Goal: Transaction & Acquisition: Purchase product/service

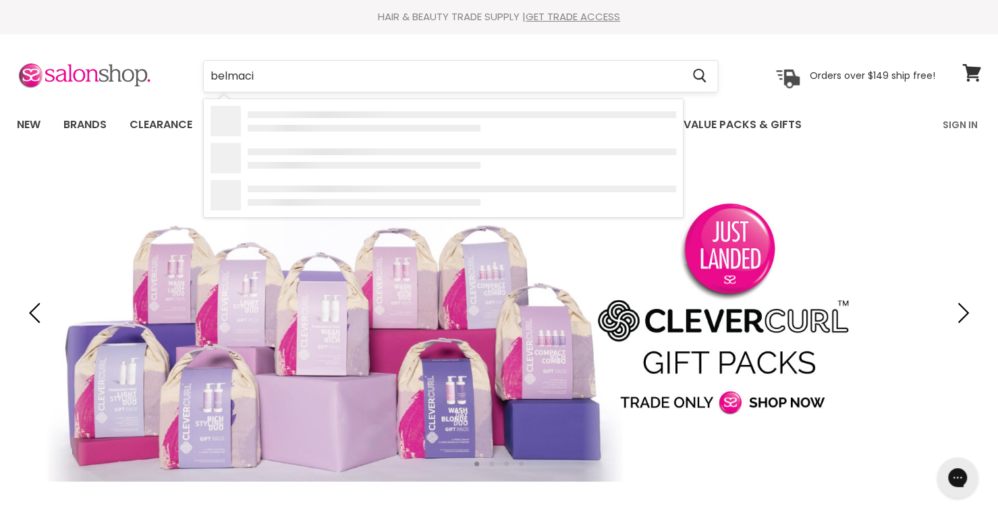
type input "belmacil"
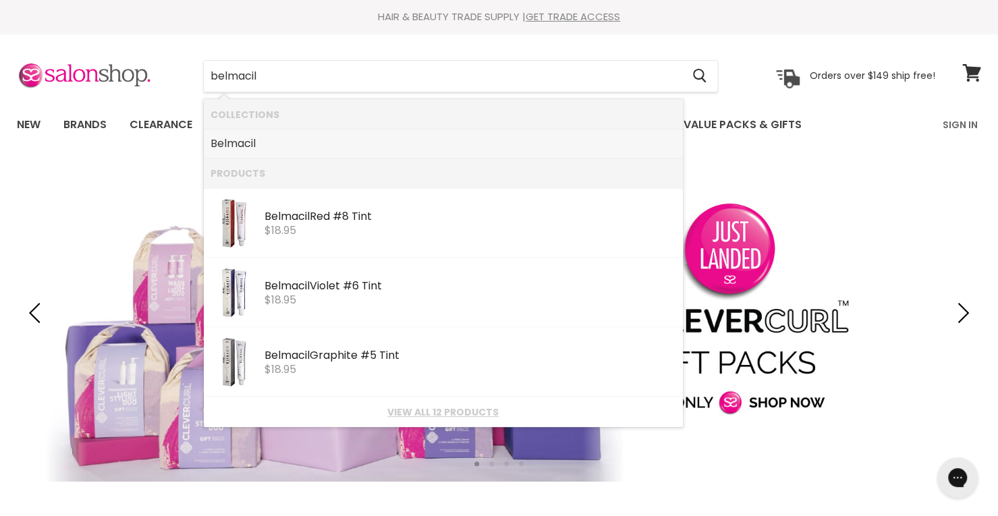
click at [238, 140] on b "Belmacil" at bounding box center [233, 144] width 45 height 16
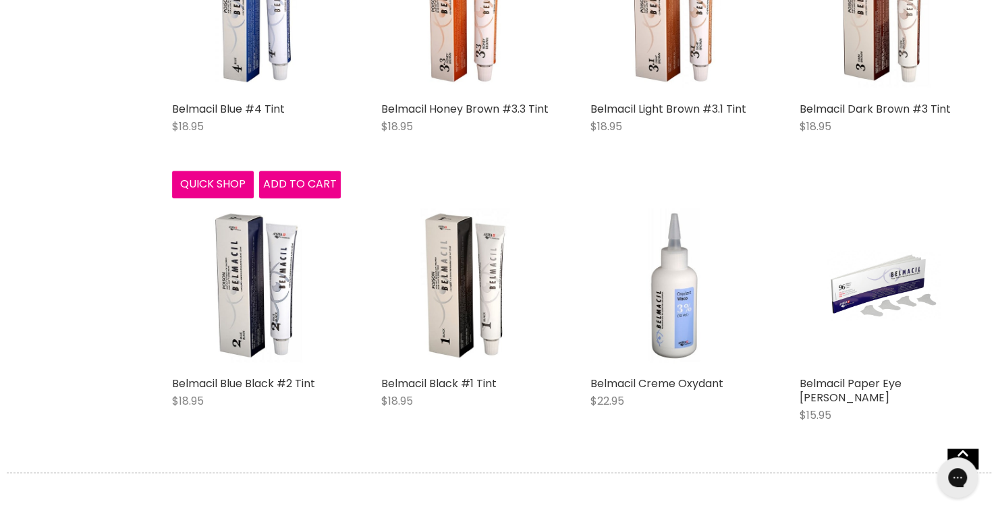
scroll to position [876, 0]
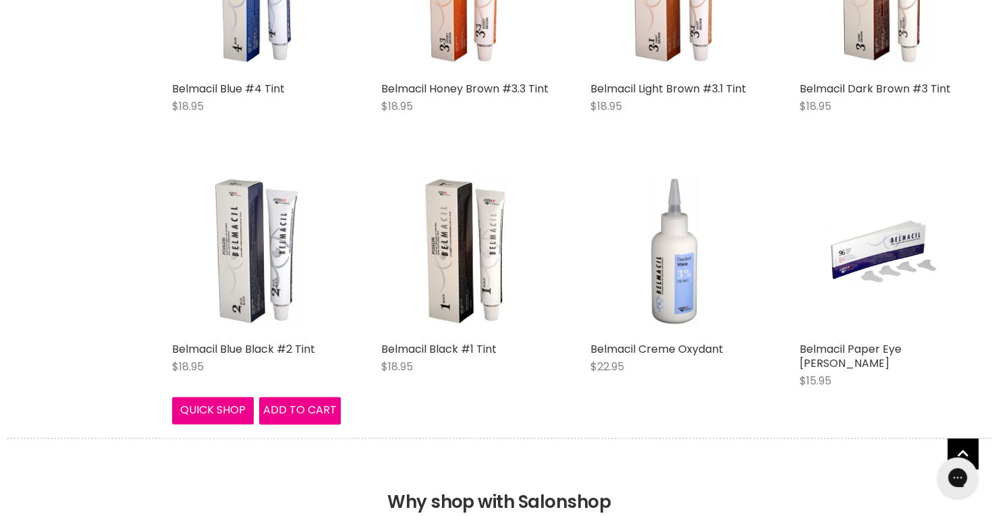
click at [260, 256] on img "Main content" at bounding box center [256, 251] width 112 height 169
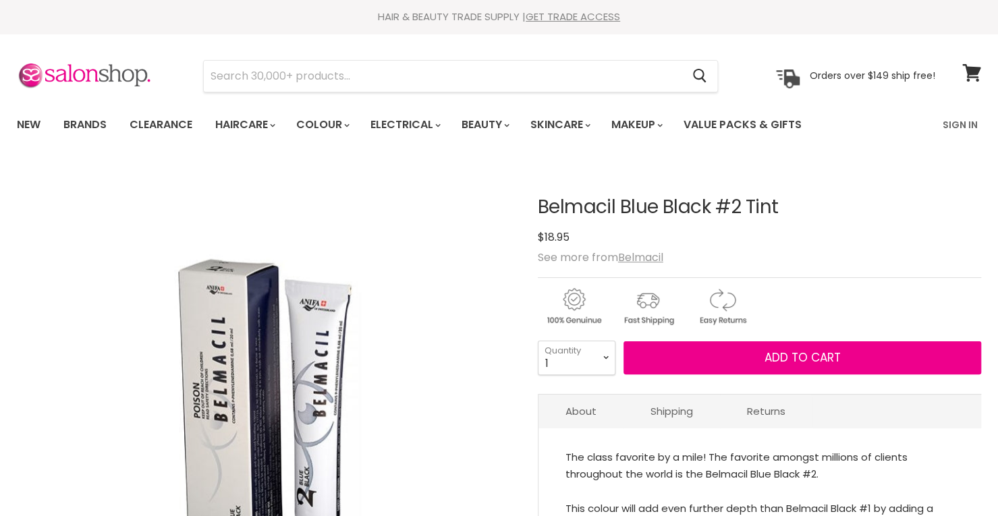
click at [742, 353] on button "Add to cart" at bounding box center [802, 358] width 358 height 34
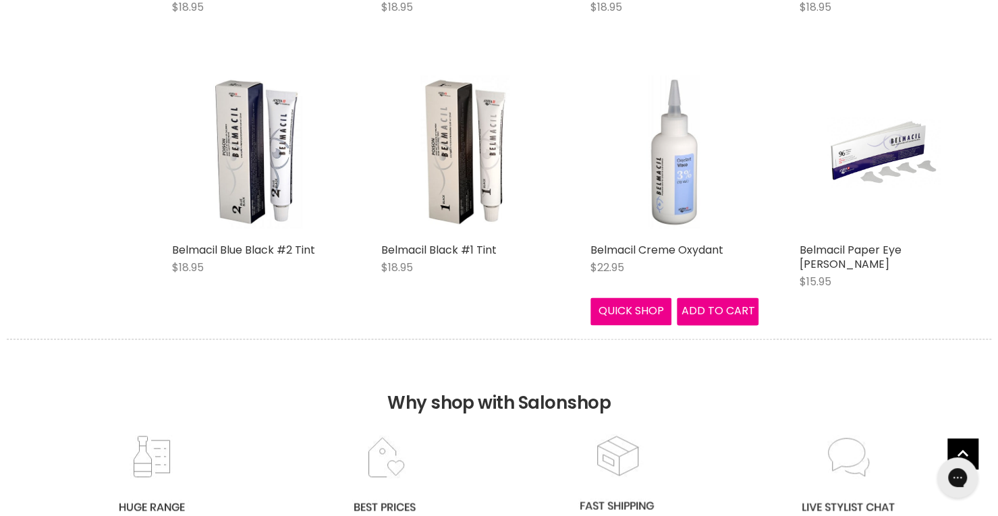
click at [678, 204] on img "Main content" at bounding box center [674, 151] width 112 height 169
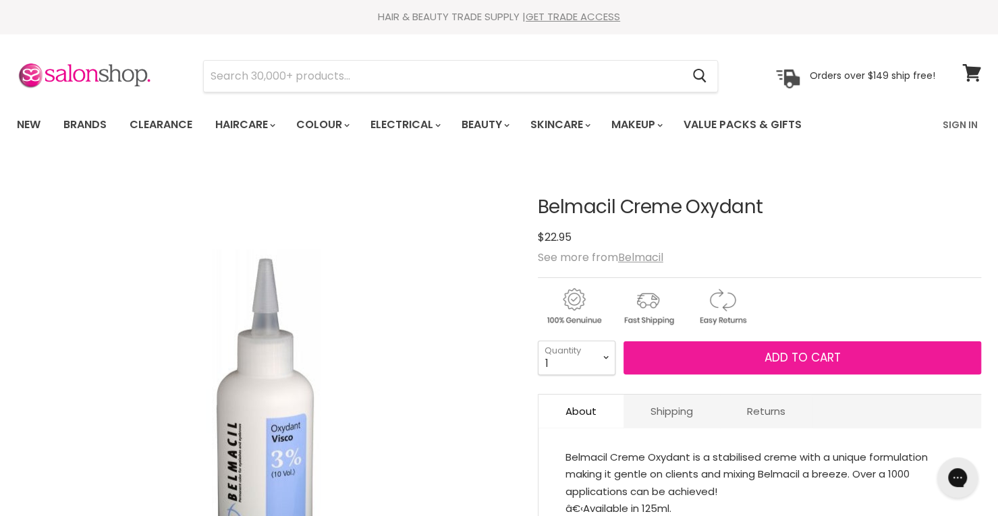
click at [711, 354] on button "Add to cart" at bounding box center [802, 358] width 358 height 34
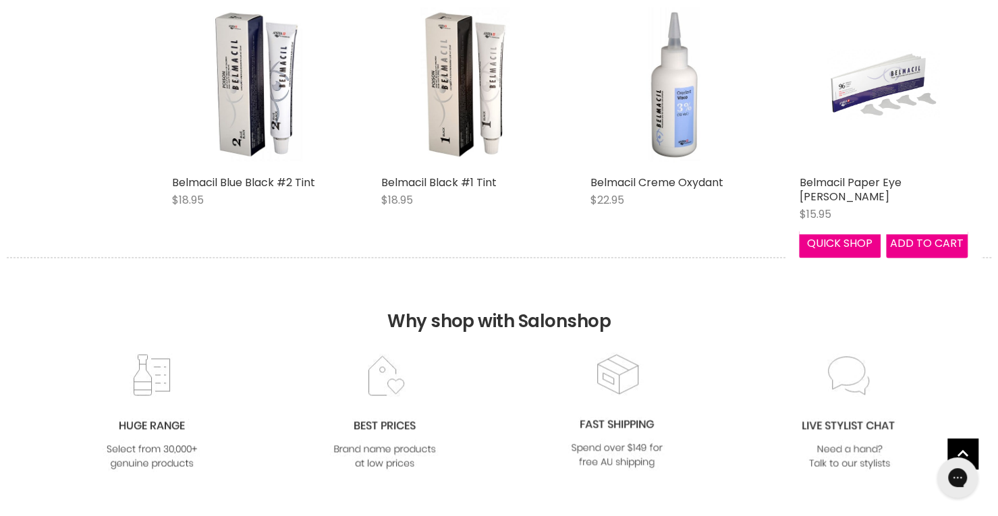
click at [882, 119] on img "Main content" at bounding box center [883, 84] width 113 height 169
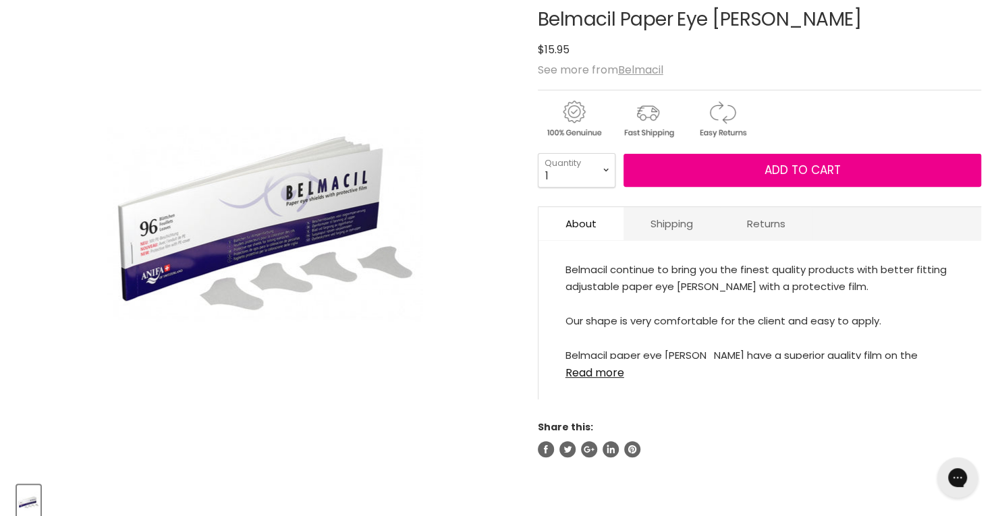
scroll to position [202, 0]
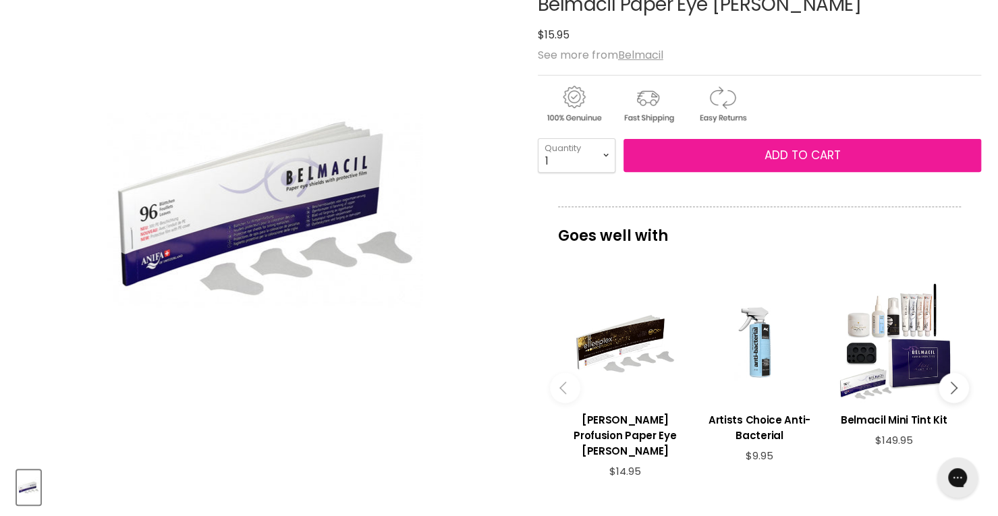
click at [757, 157] on button "Add to cart" at bounding box center [802, 156] width 358 height 34
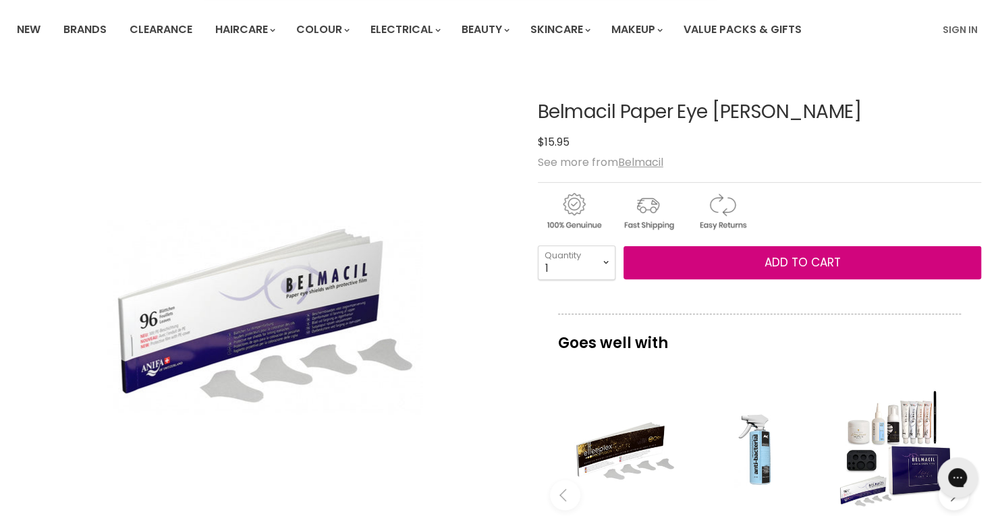
scroll to position [0, 0]
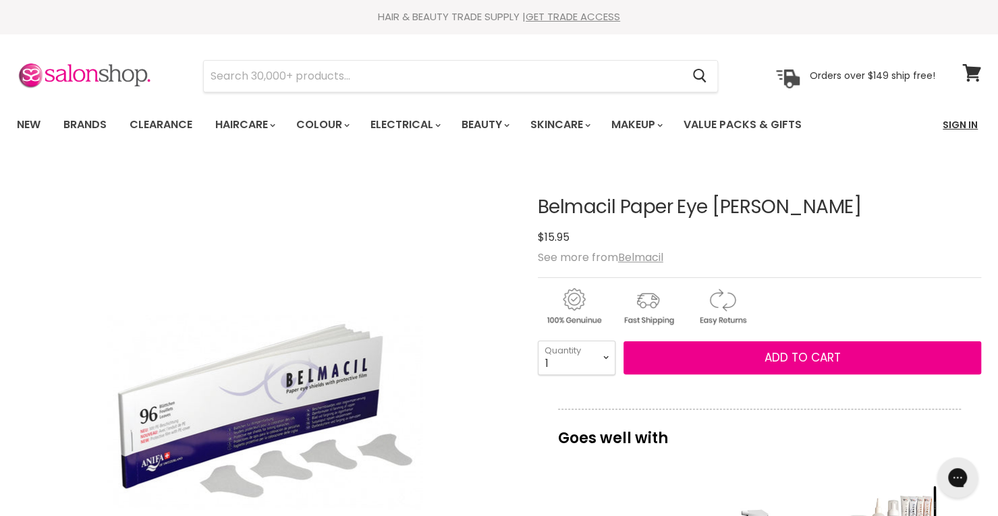
click at [965, 122] on link "Sign In" at bounding box center [960, 125] width 51 height 28
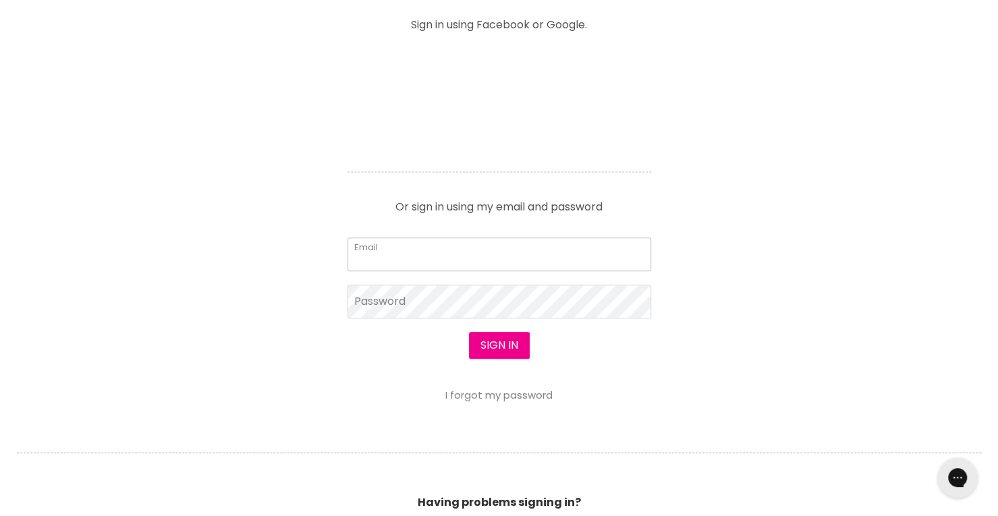
click at [480, 248] on input "Email" at bounding box center [500, 255] width 304 height 34
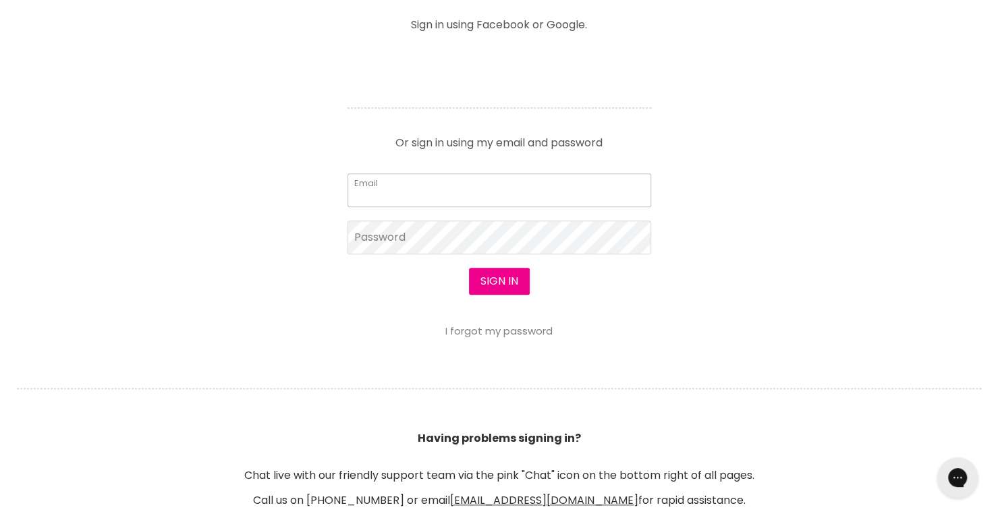
click at [436, 192] on input "Email" at bounding box center [500, 190] width 304 height 34
type input "juliej@travelmanagers.com.au"
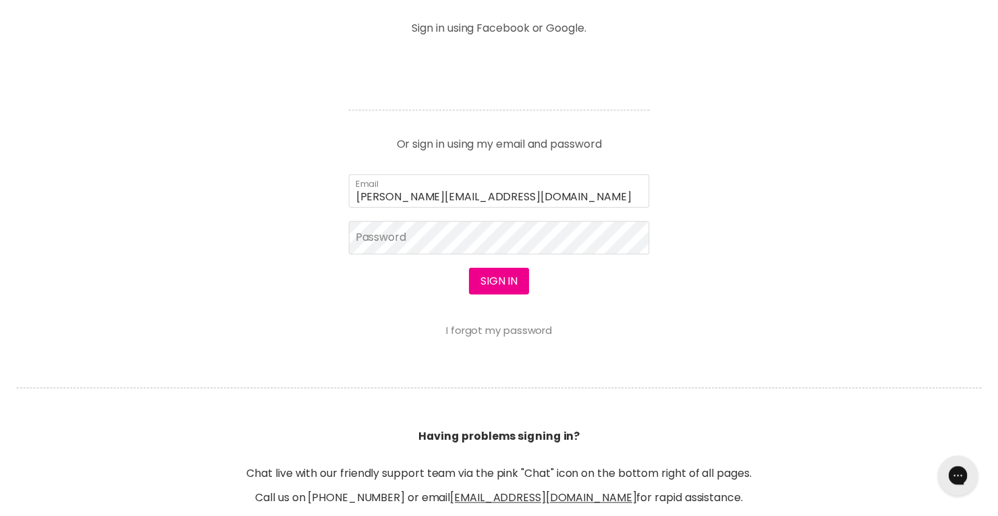
scroll to position [540, 0]
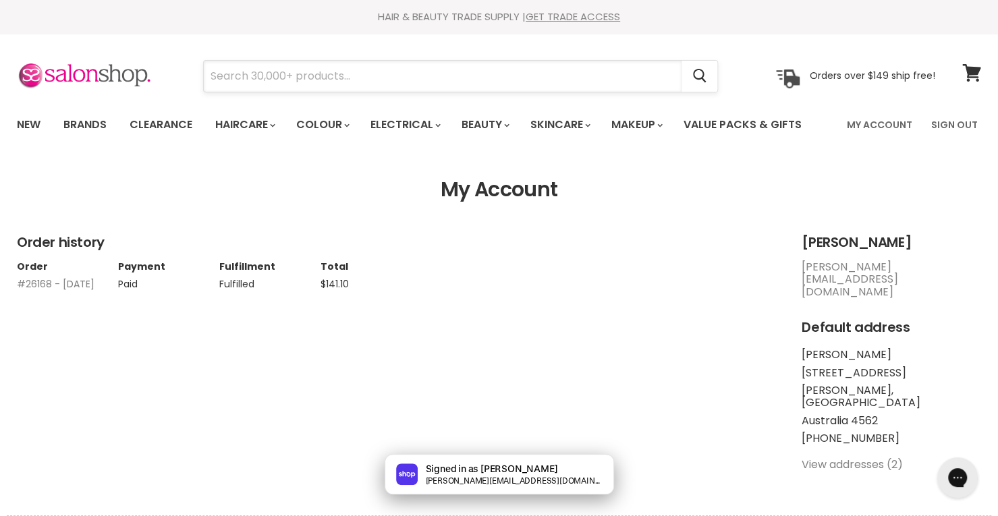
click at [383, 82] on input "Search" at bounding box center [443, 76] width 478 height 31
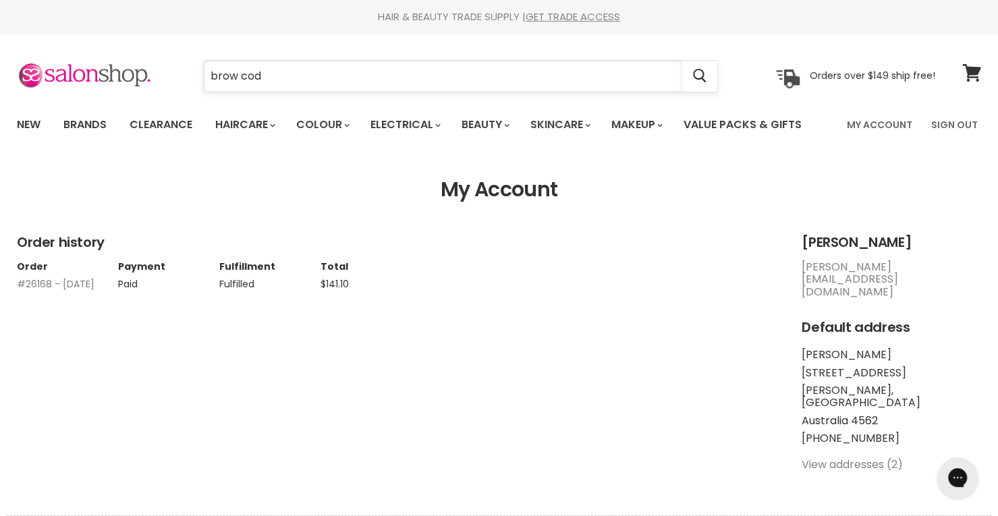
type input "brow code"
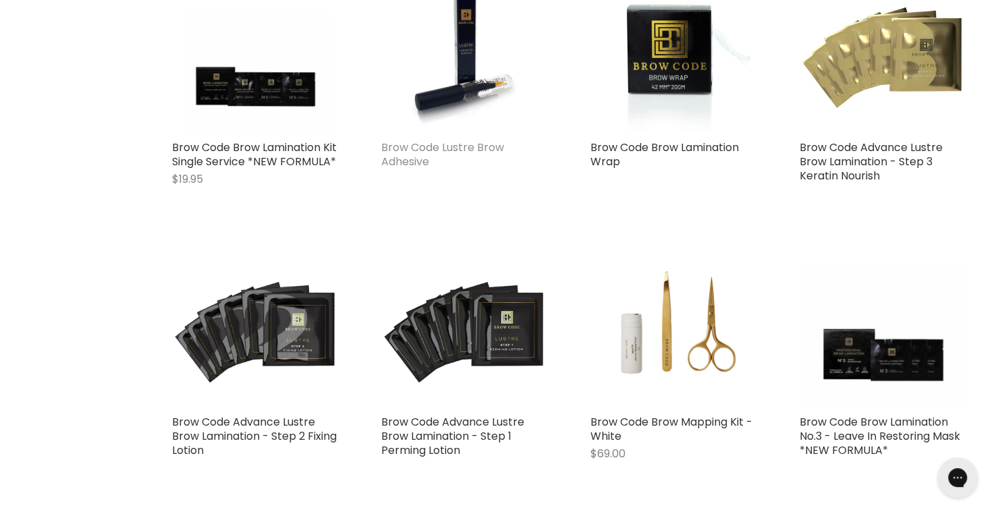
scroll to position [405, 0]
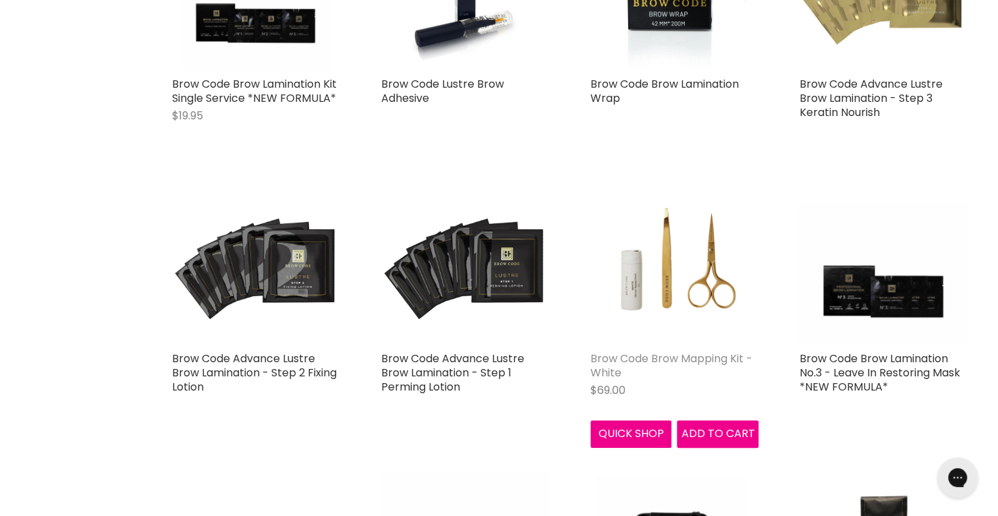
click at [684, 356] on link "Brow Code Brow Mapping Kit - White" at bounding box center [671, 366] width 162 height 30
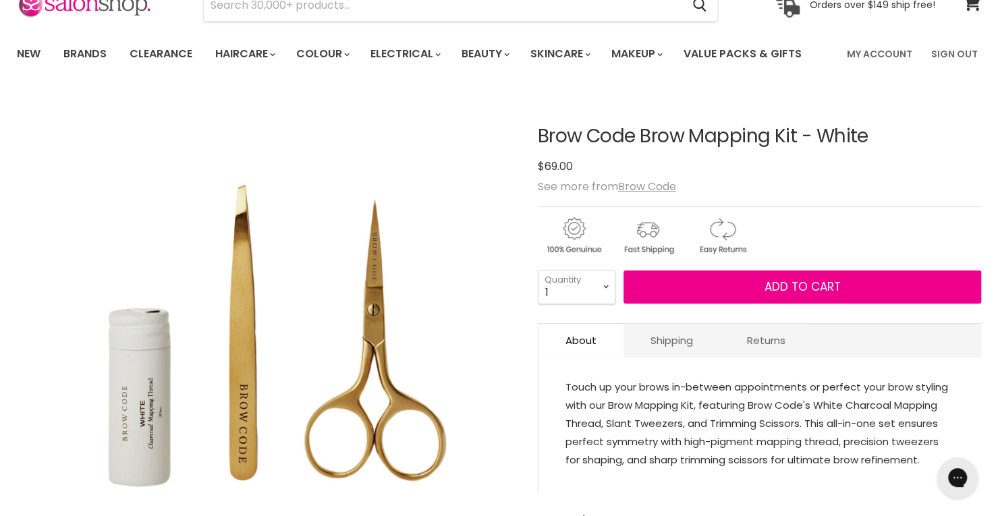
scroll to position [135, 0]
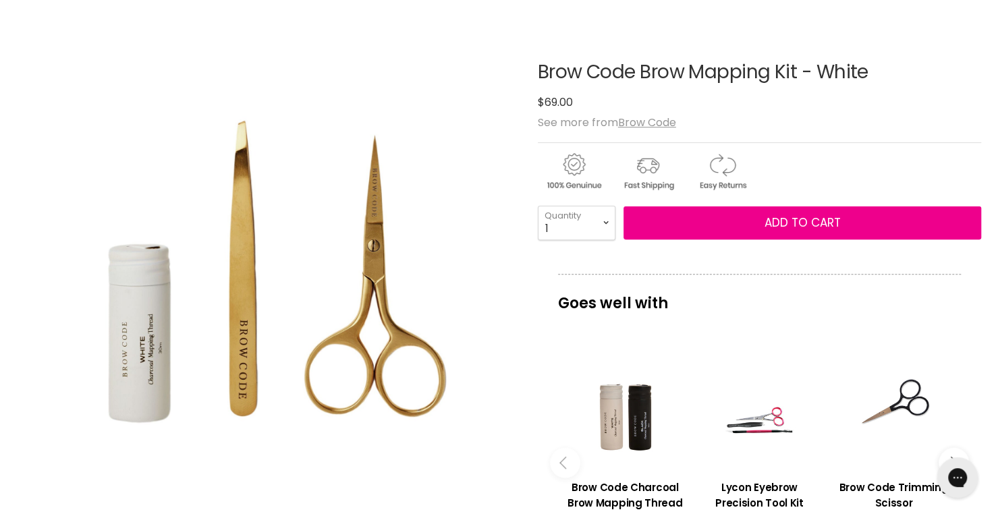
click at [159, 391] on img "Brow Code Brow Mapping Kit - White image. Click or Scroll to Zoom." at bounding box center [265, 276] width 497 height 497
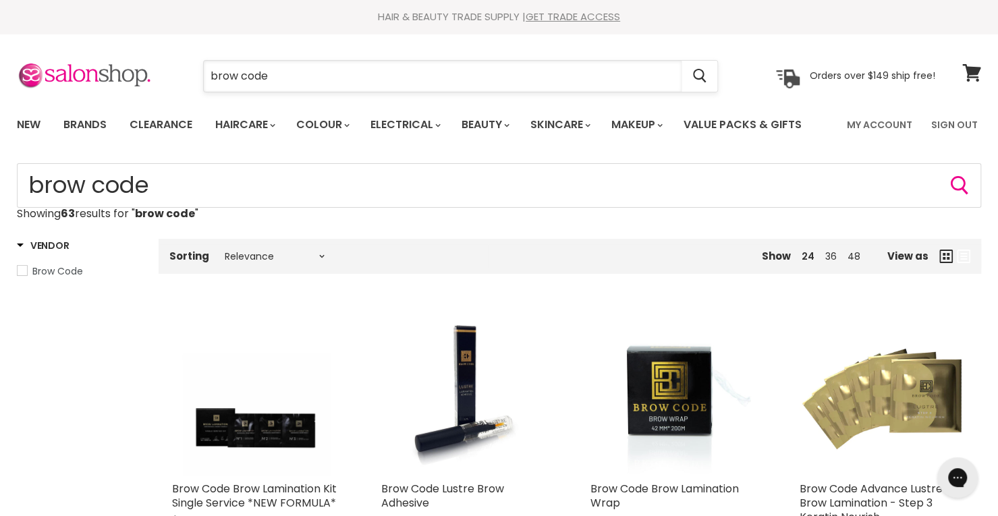
click at [410, 71] on input "brow code" at bounding box center [443, 76] width 478 height 31
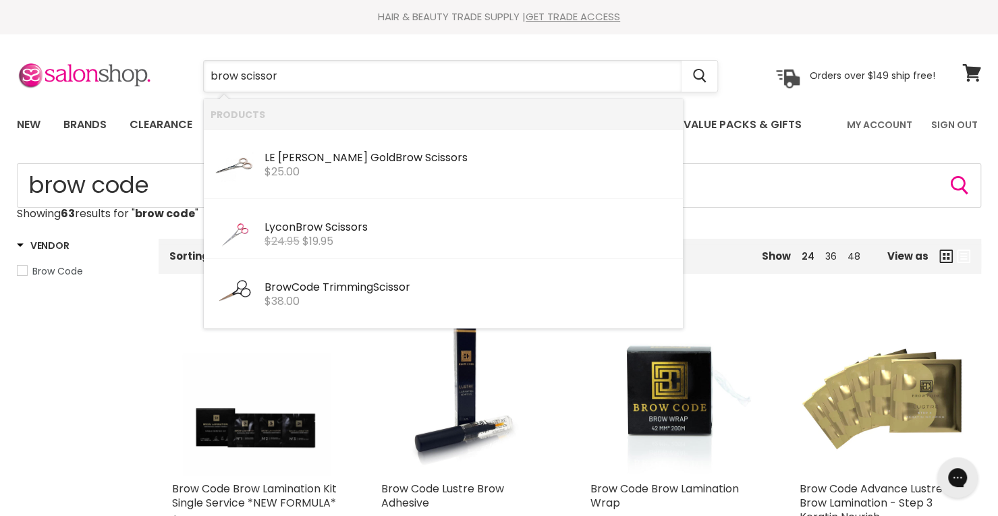
type input "brow scissors"
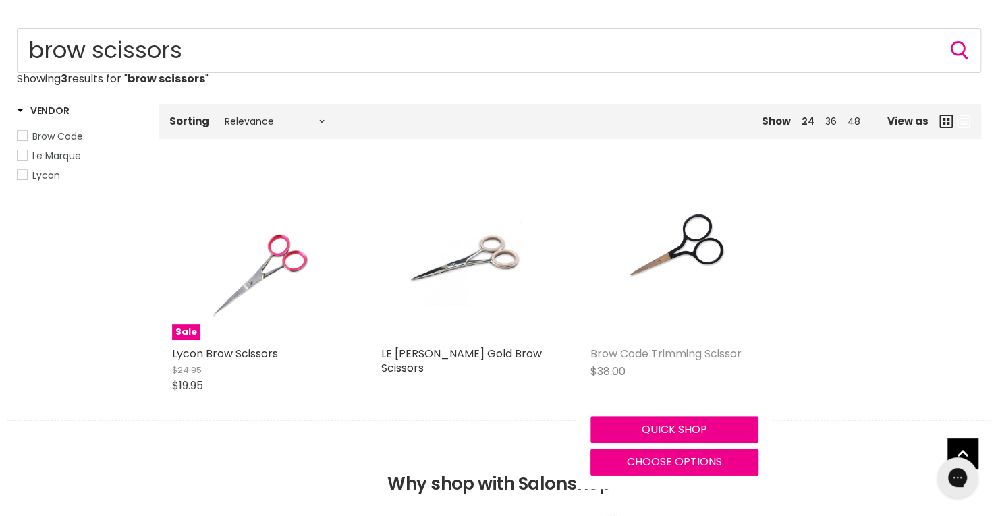
click at [691, 352] on link "Brow Code Trimming Scissor" at bounding box center [665, 354] width 151 height 16
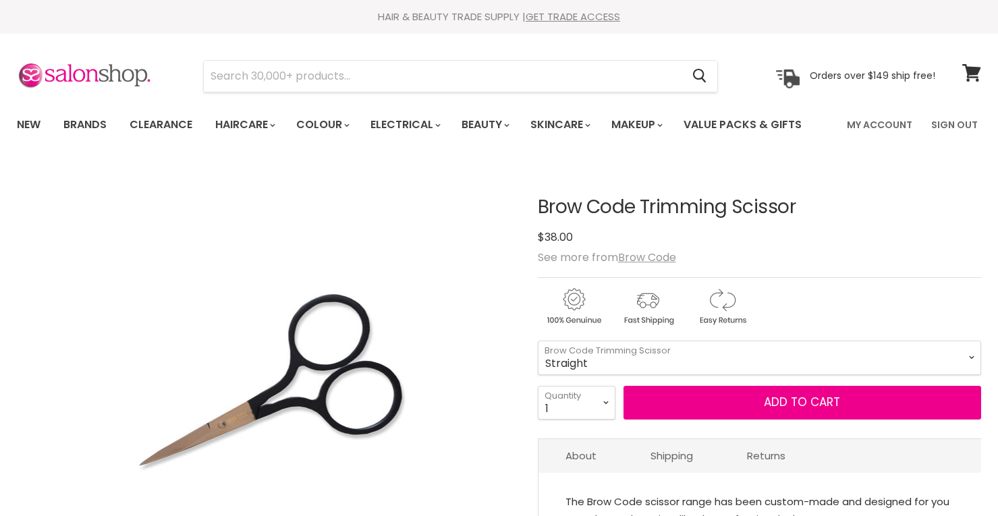
click at [739, 402] on button "Add to cart" at bounding box center [802, 403] width 358 height 34
click at [359, 79] on input "Search" at bounding box center [443, 76] width 478 height 31
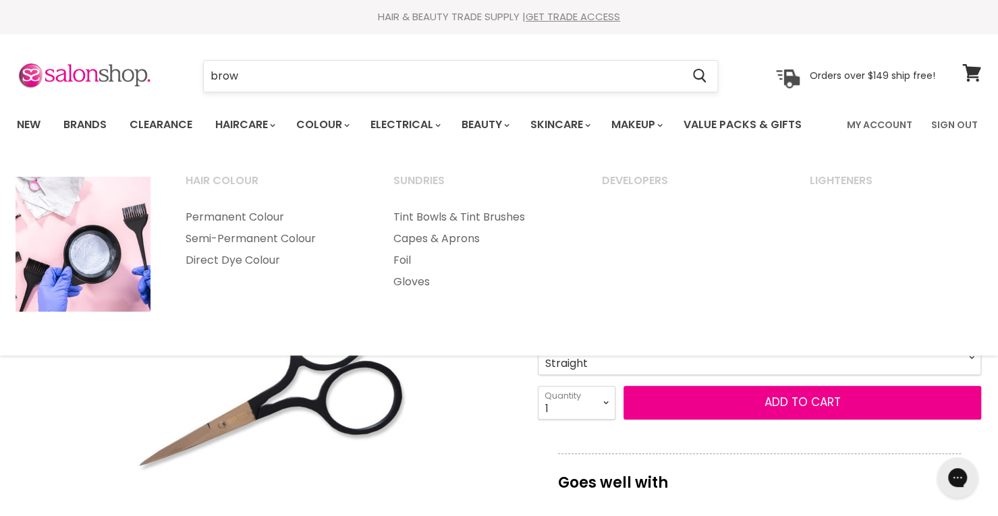
click at [334, 83] on input "brow" at bounding box center [443, 76] width 478 height 31
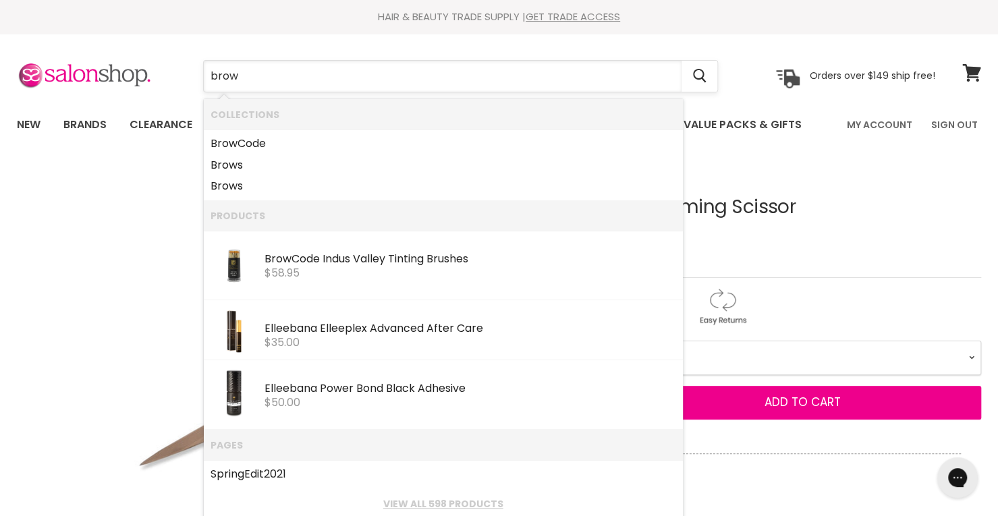
click at [292, 80] on input "brow" at bounding box center [443, 76] width 478 height 31
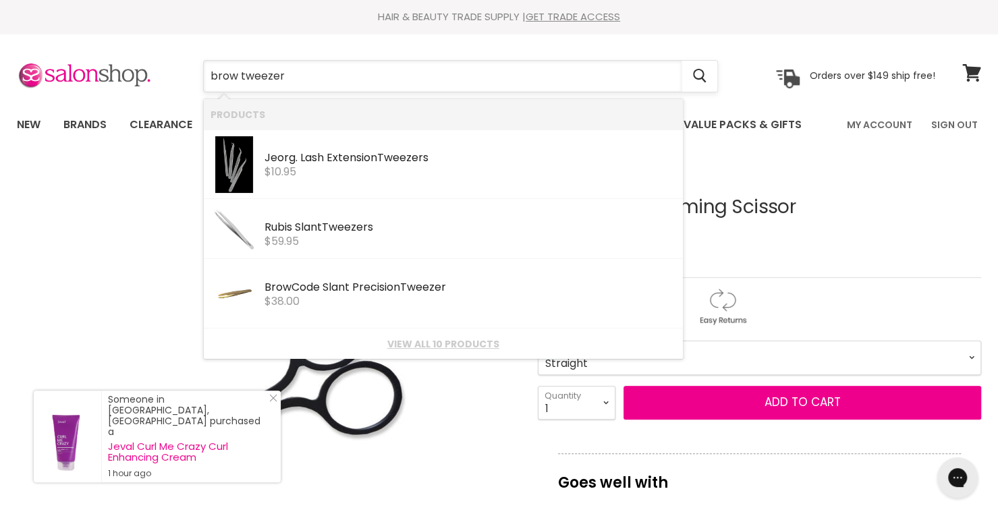
type input "brow tweezers"
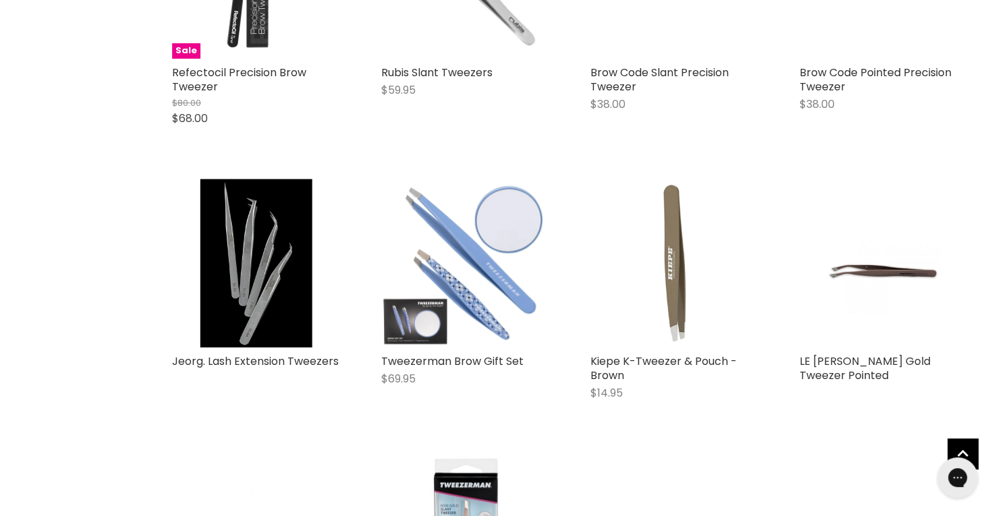
scroll to position [202, 0]
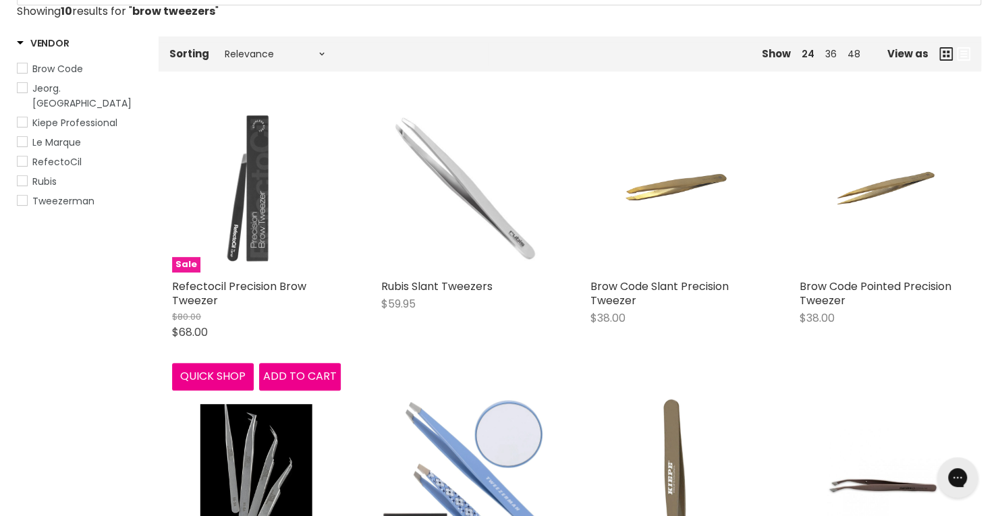
click at [268, 224] on img "Main content" at bounding box center [256, 188] width 169 height 169
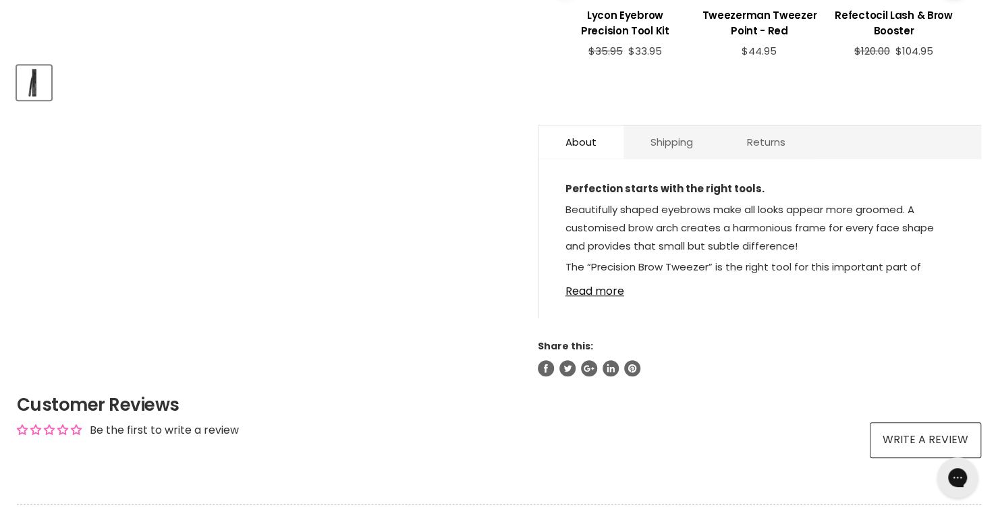
scroll to position [337, 0]
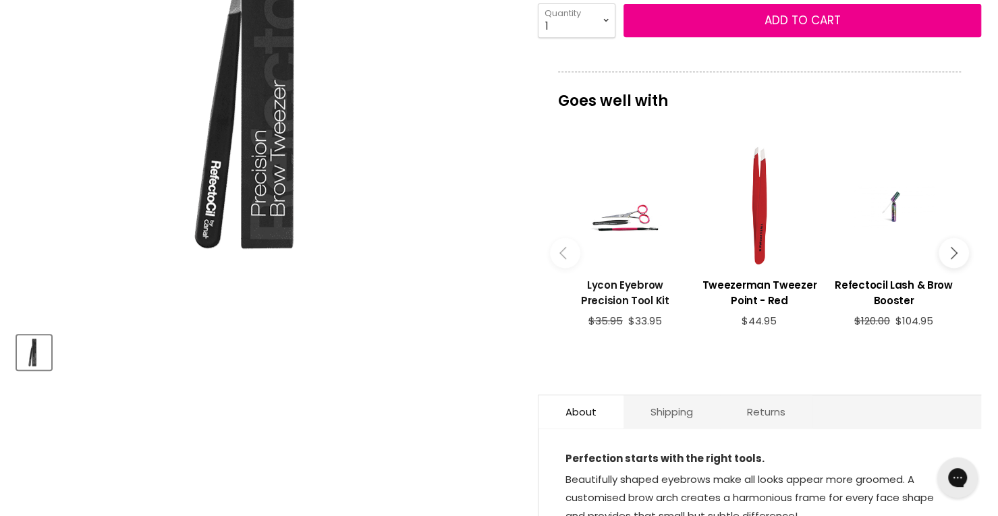
click at [615, 285] on h3 "Lycon Eyebrow Precision Tool Kit" at bounding box center [625, 292] width 121 height 31
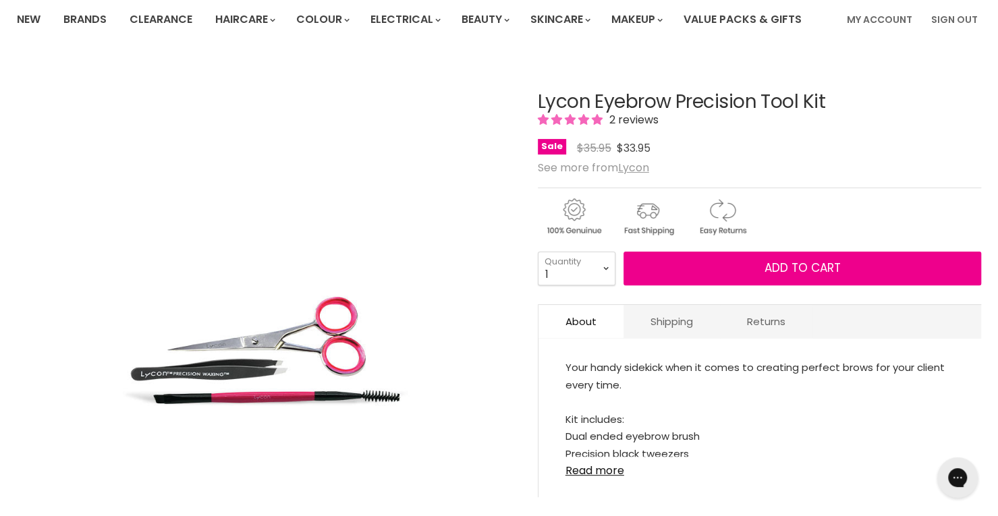
scroll to position [135, 0]
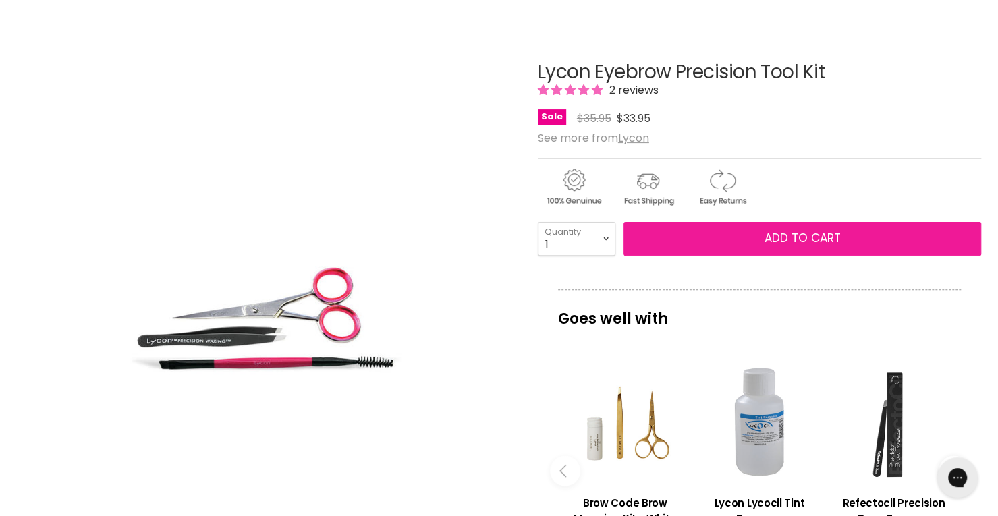
click at [725, 236] on button "Add to cart" at bounding box center [802, 239] width 358 height 34
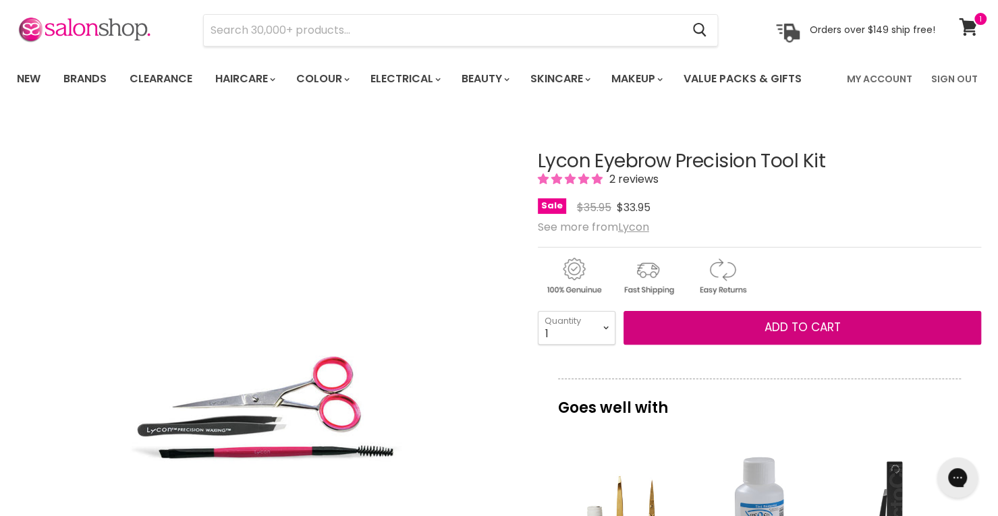
scroll to position [0, 0]
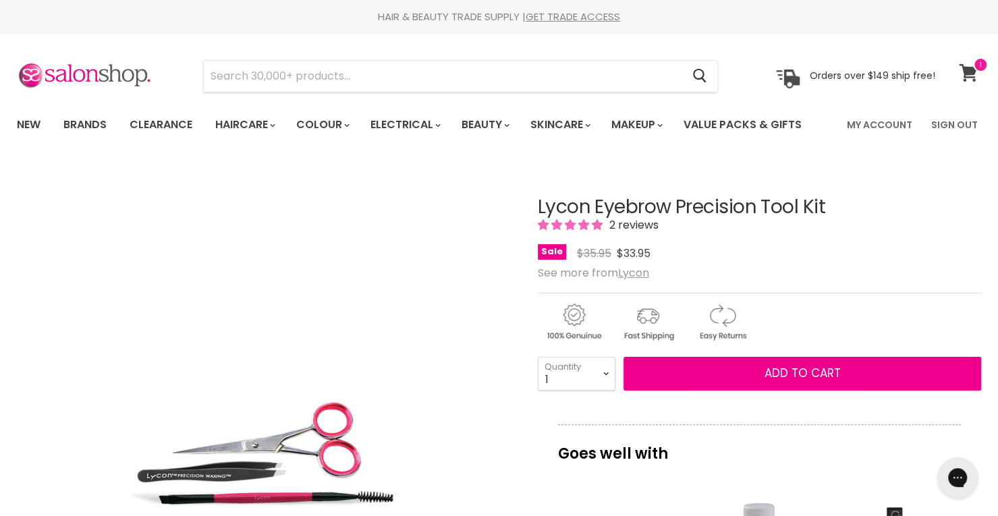
click at [974, 75] on icon at bounding box center [968, 73] width 19 height 18
click at [409, 69] on input "Search" at bounding box center [443, 76] width 478 height 31
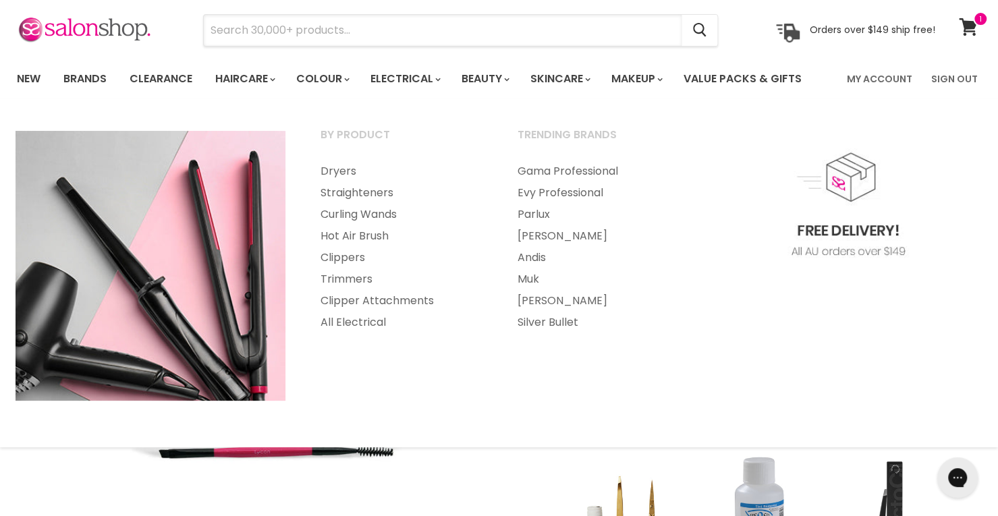
scroll to position [67, 0]
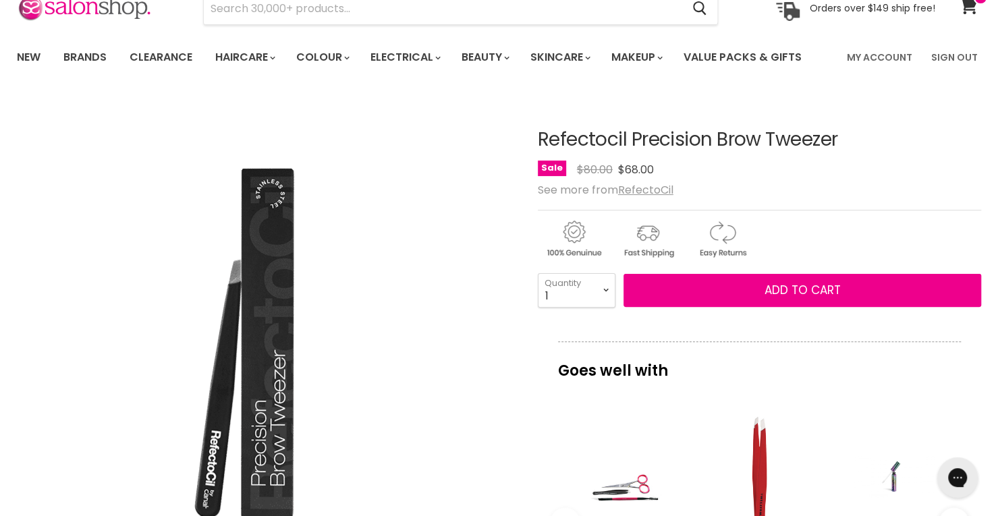
scroll to position [67, 0]
drag, startPoint x: 536, startPoint y: 142, endPoint x: 627, endPoint y: 145, distance: 90.5
click at [627, 145] on article "Click or scroll to zoom Tap or pinch to zoom Refectocil Precision Brow Tweezer …" at bounding box center [499, 506] width 964 height 821
copy div "Refectocil"
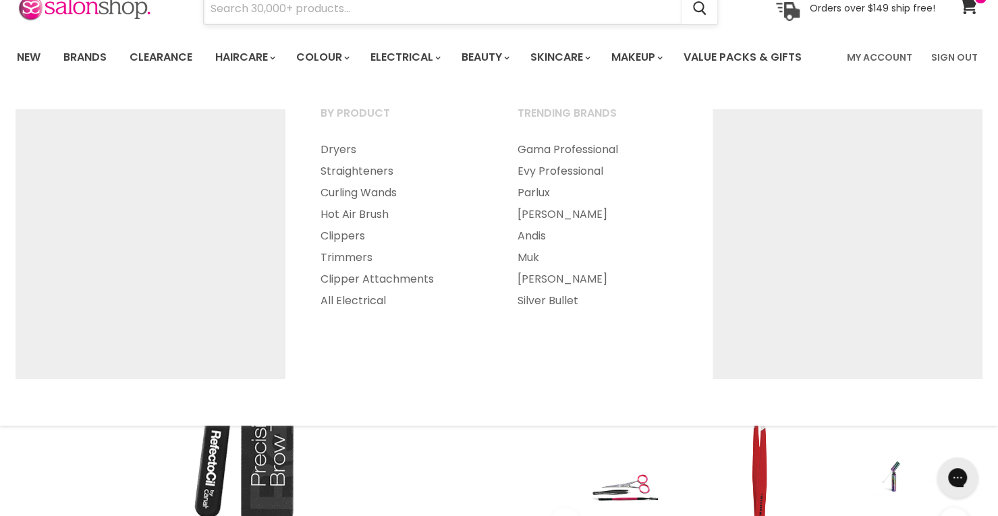
click at [414, 21] on input "Search" at bounding box center [443, 8] width 478 height 31
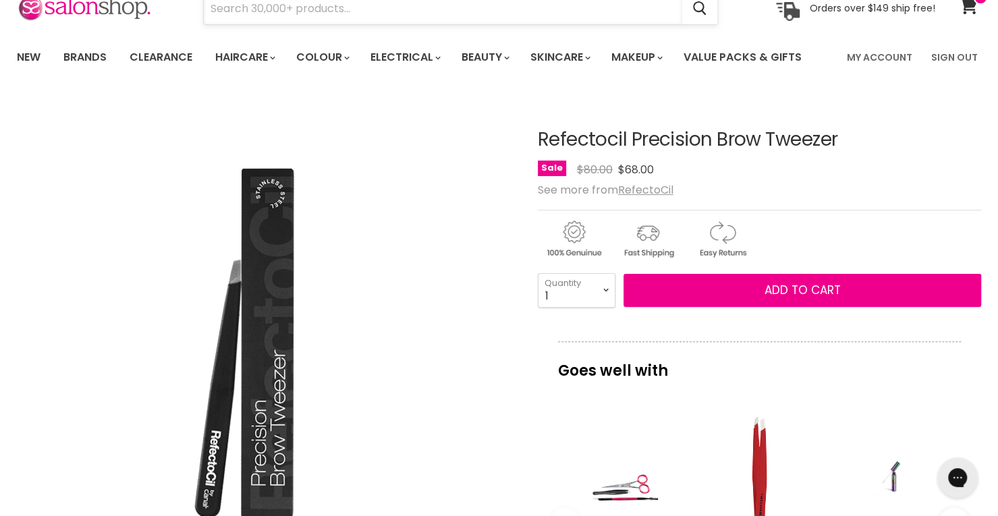
paste input "Refectocil"
type input "Refectocil"
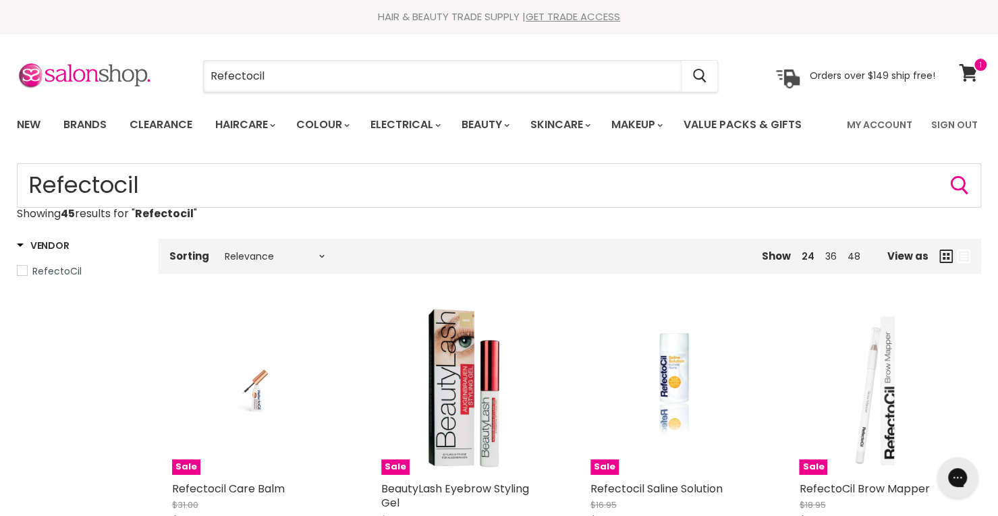
drag, startPoint x: 329, startPoint y: 82, endPoint x: 66, endPoint y: 49, distance: 264.6
click at [66, 49] on section "Menu Refectocil Cancel" at bounding box center [499, 70] width 998 height 72
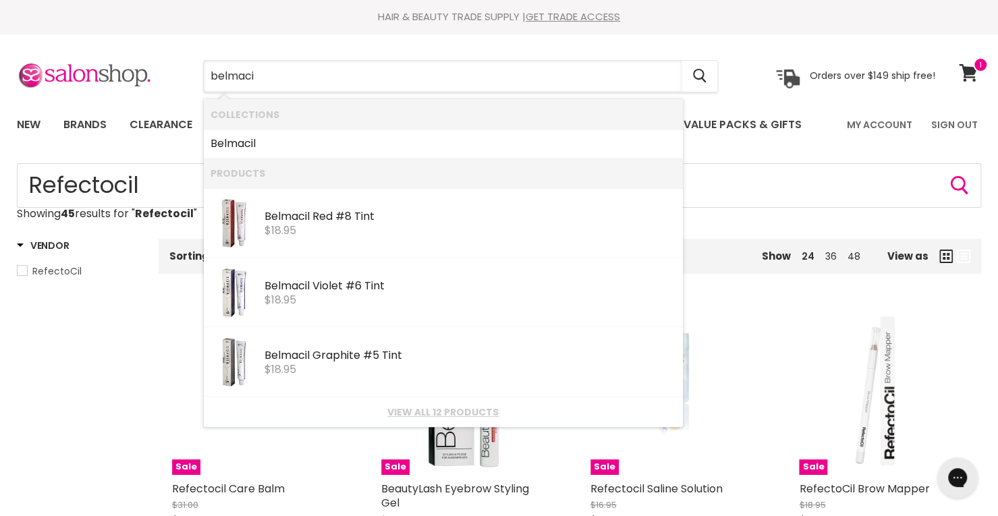
type input "belmacil"
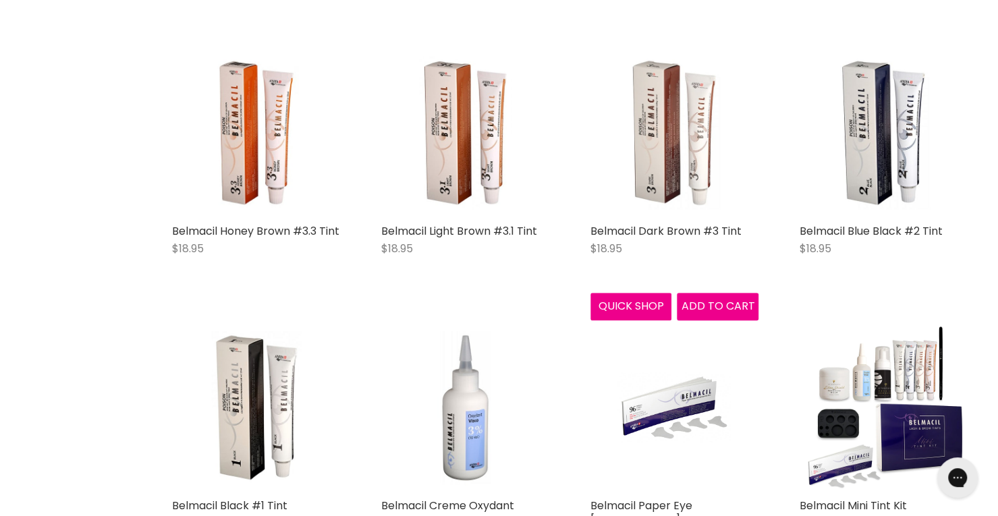
scroll to position [540, 0]
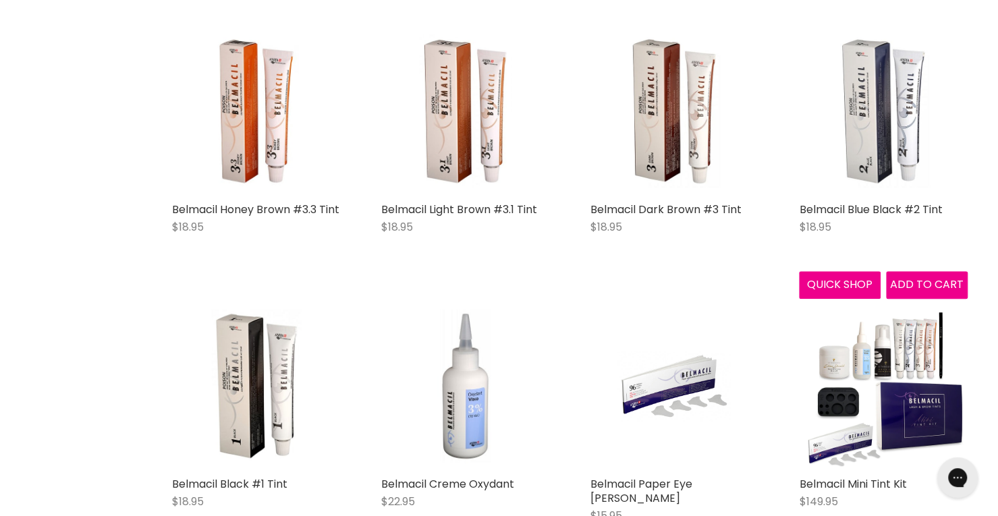
click at [852, 138] on img "Main content" at bounding box center [883, 111] width 112 height 169
click at [931, 277] on button "Add to cart" at bounding box center [927, 284] width 82 height 27
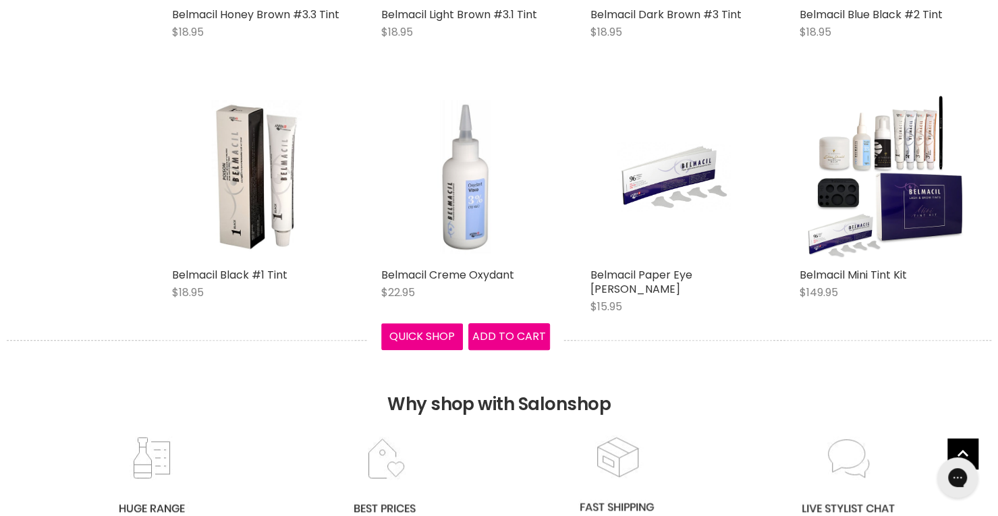
scroll to position [756, 0]
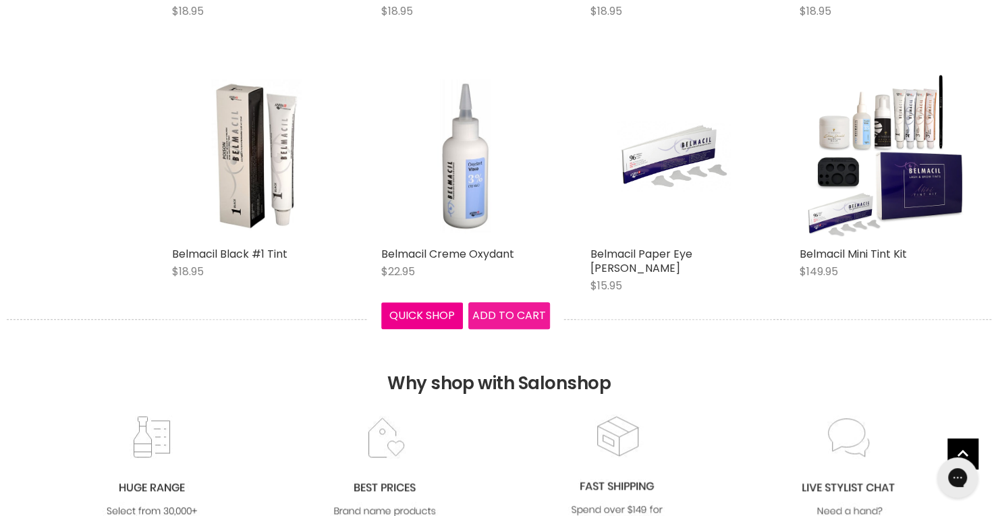
click at [497, 323] on span "Add to cart" at bounding box center [509, 316] width 74 height 16
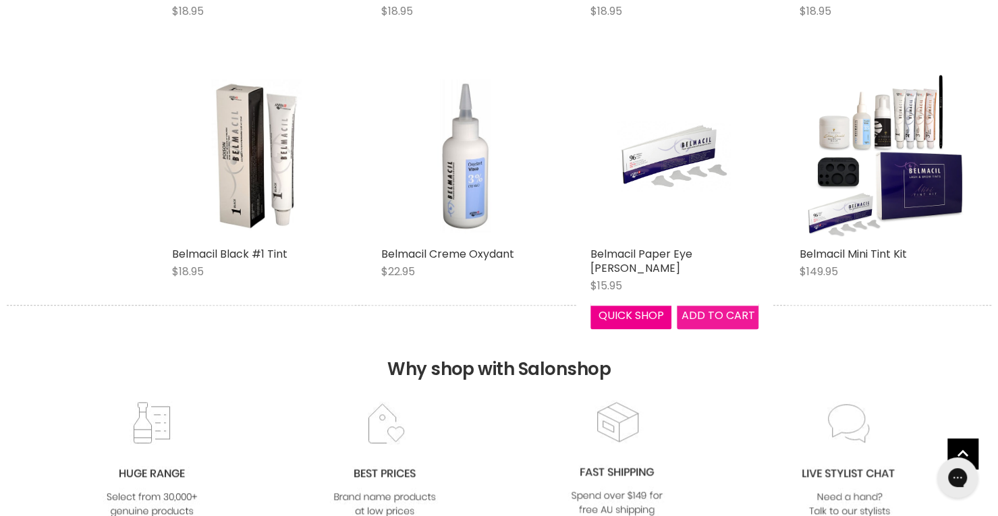
click at [714, 323] on span "Add to cart" at bounding box center [718, 316] width 74 height 16
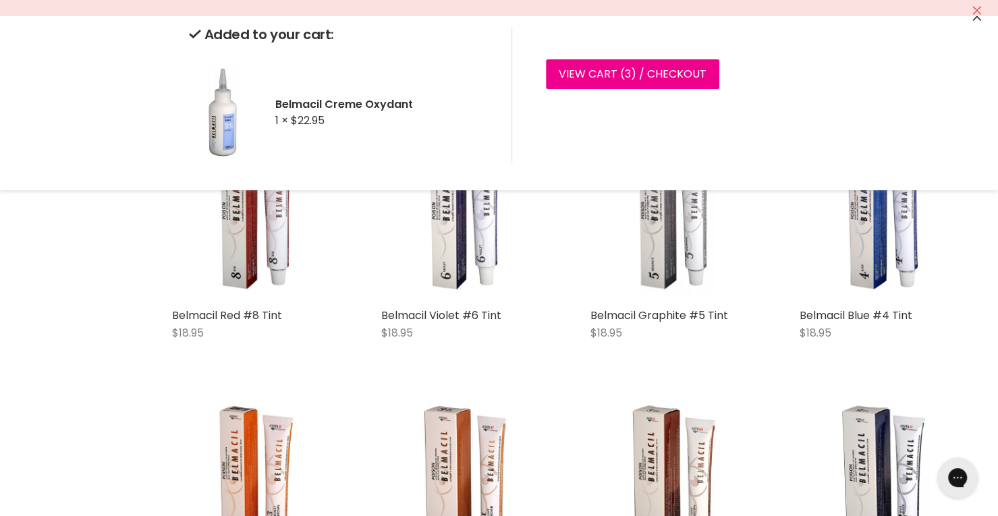
scroll to position [13, 0]
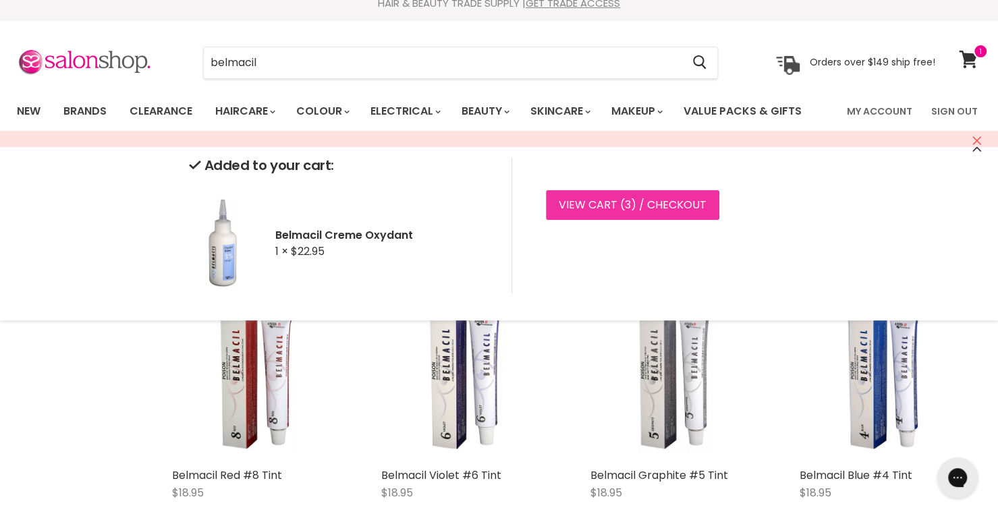
click at [601, 208] on link "View cart ( 3 ) / Checkout" at bounding box center [632, 205] width 173 height 30
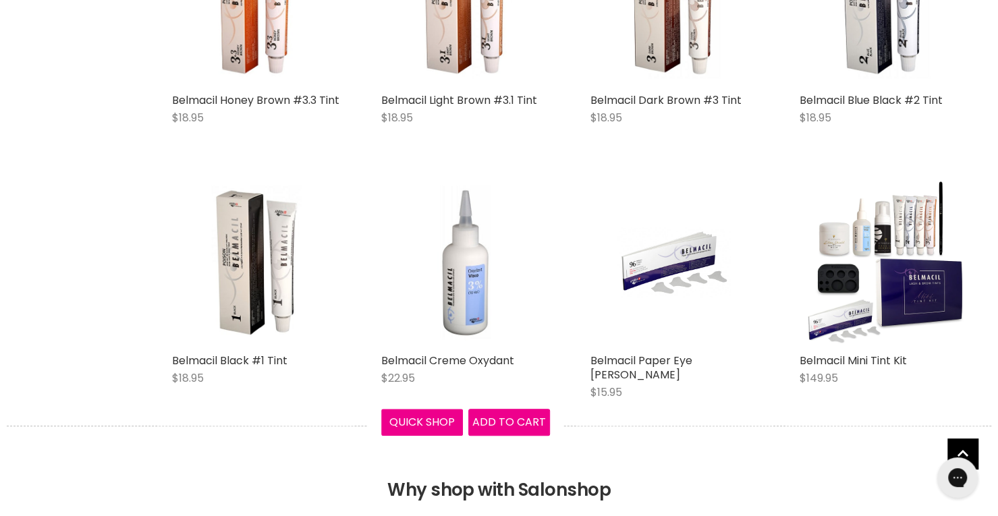
scroll to position [545, 0]
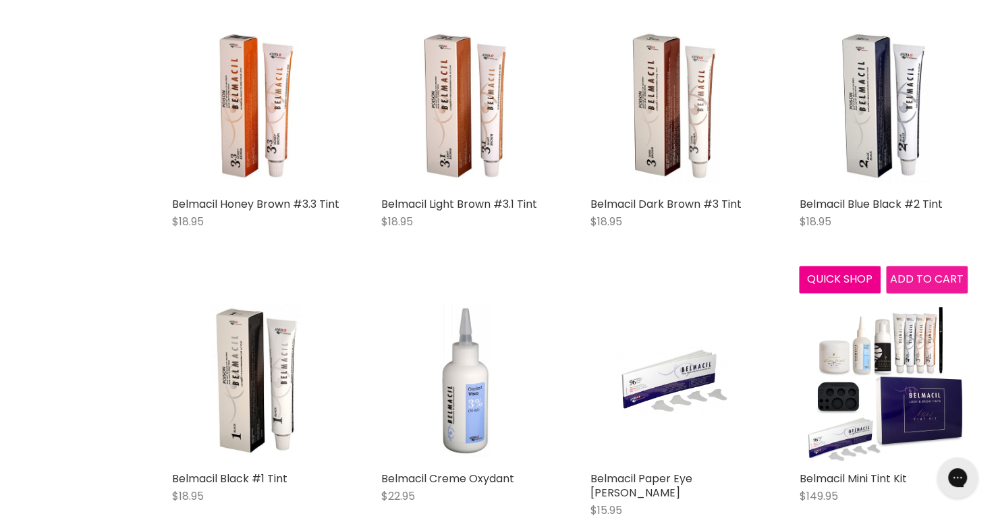
click at [926, 278] on span "Add to cart" at bounding box center [927, 279] width 74 height 16
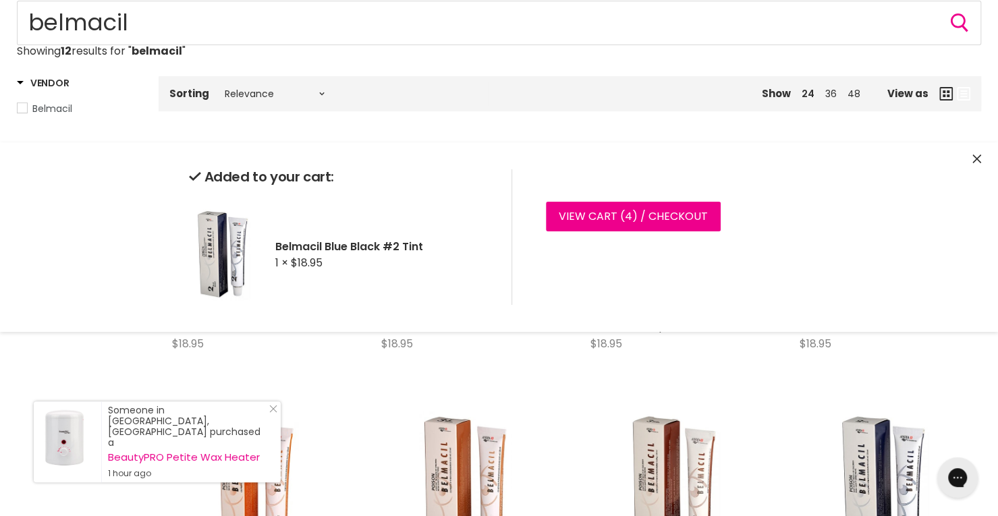
scroll to position [0, 0]
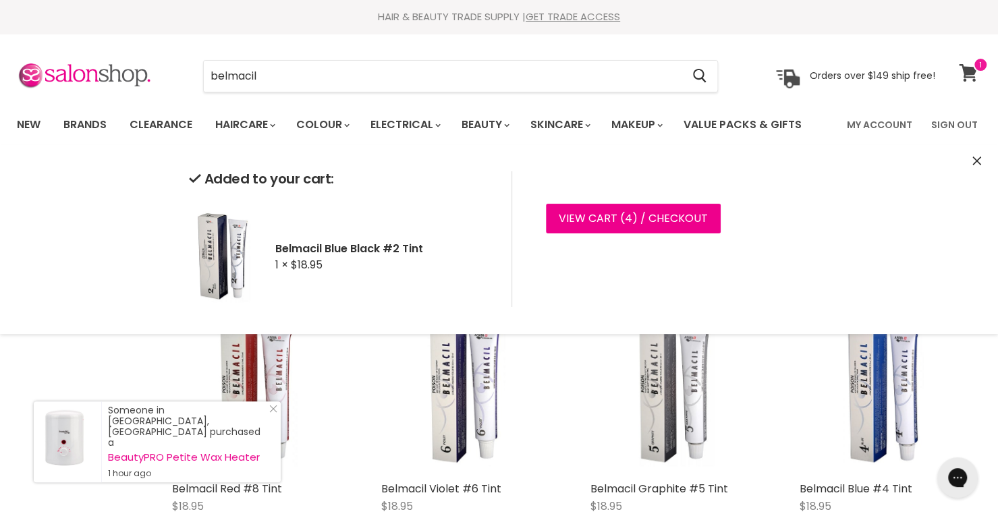
click at [961, 72] on icon at bounding box center [968, 73] width 19 height 18
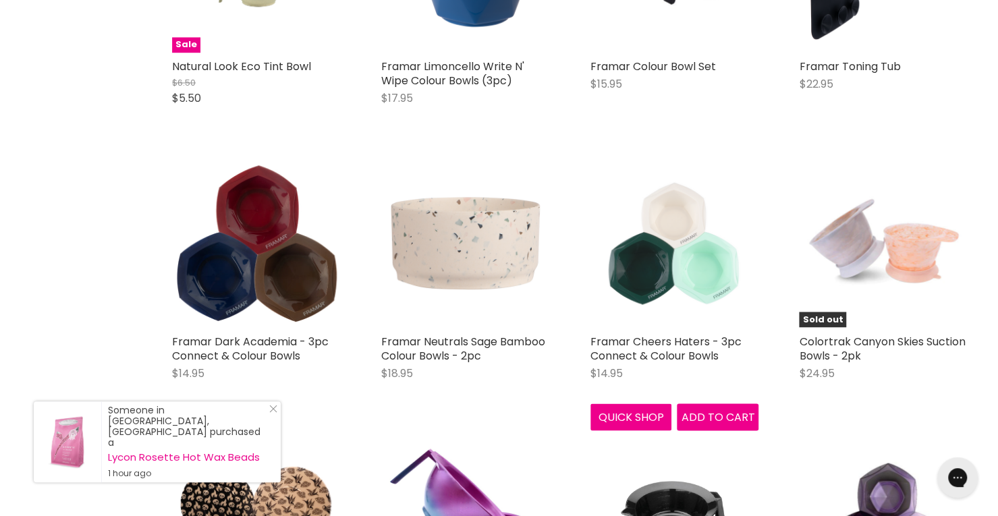
scroll to position [1282, 0]
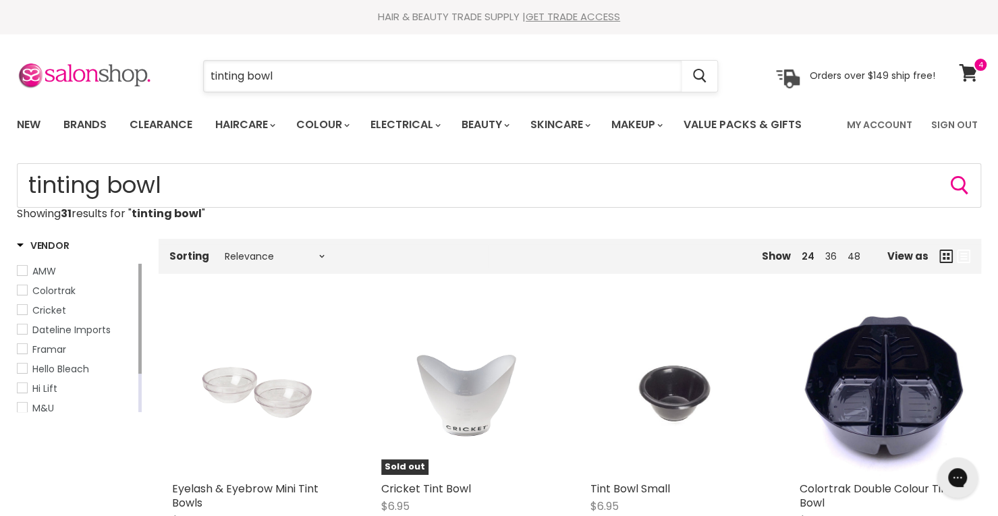
click at [332, 78] on input "tinting bowl" at bounding box center [443, 76] width 478 height 31
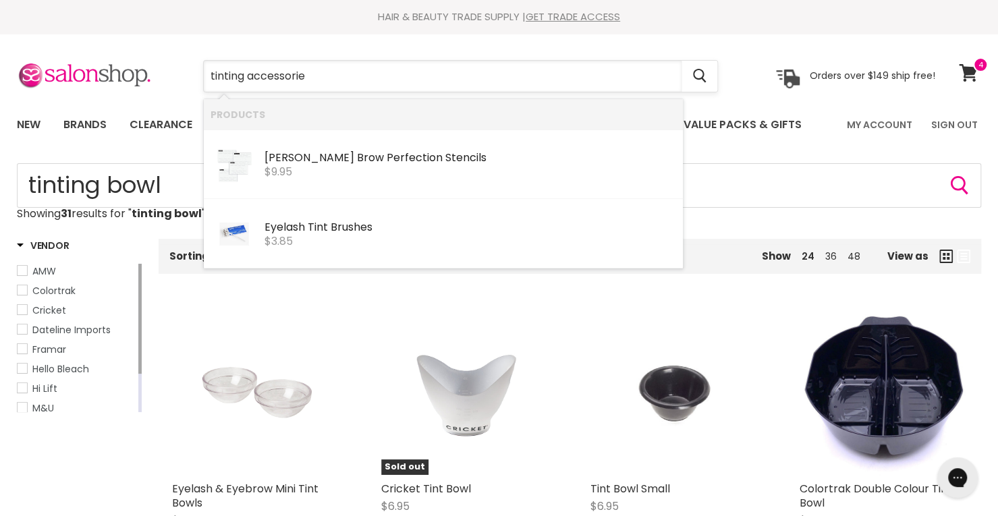
type input "tinting accessories"
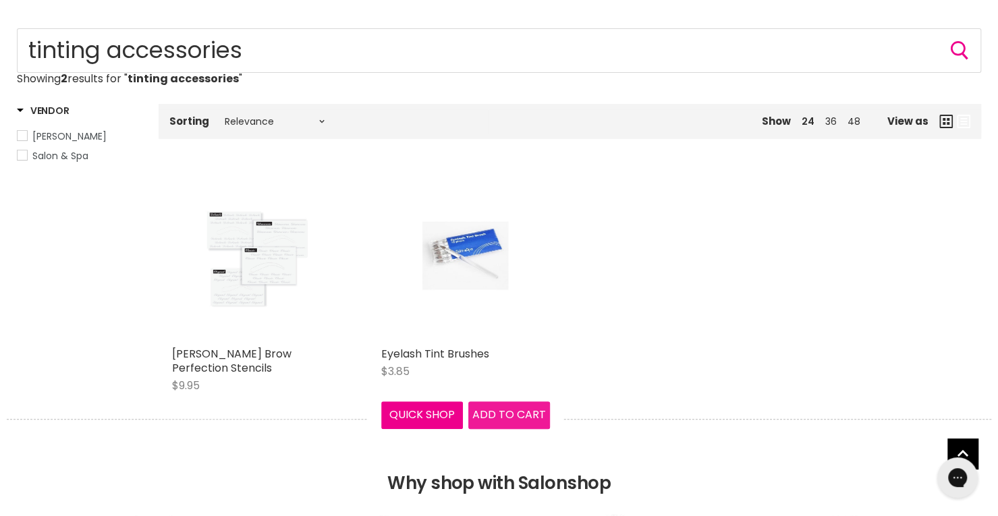
click at [505, 416] on span "Add to cart" at bounding box center [509, 415] width 74 height 16
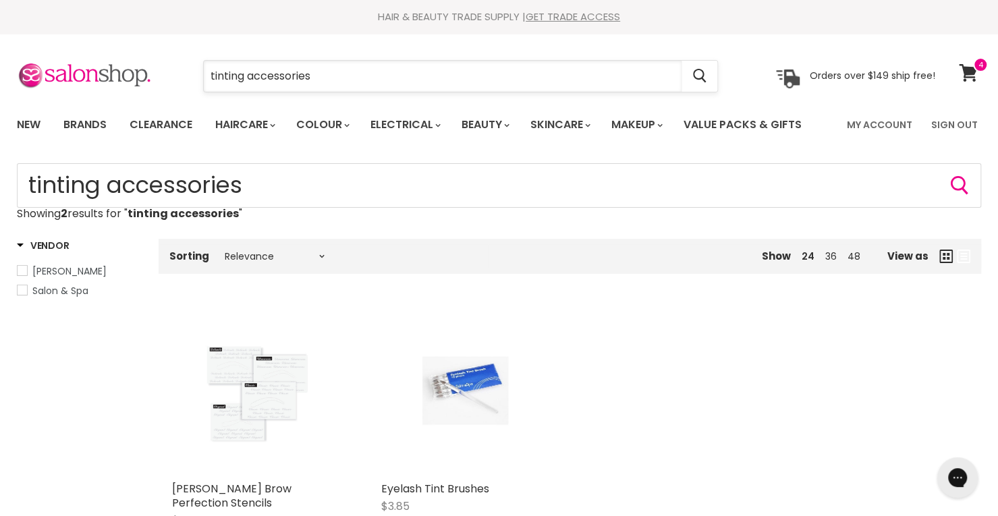
click at [313, 80] on input "tinting accessories" at bounding box center [443, 76] width 478 height 31
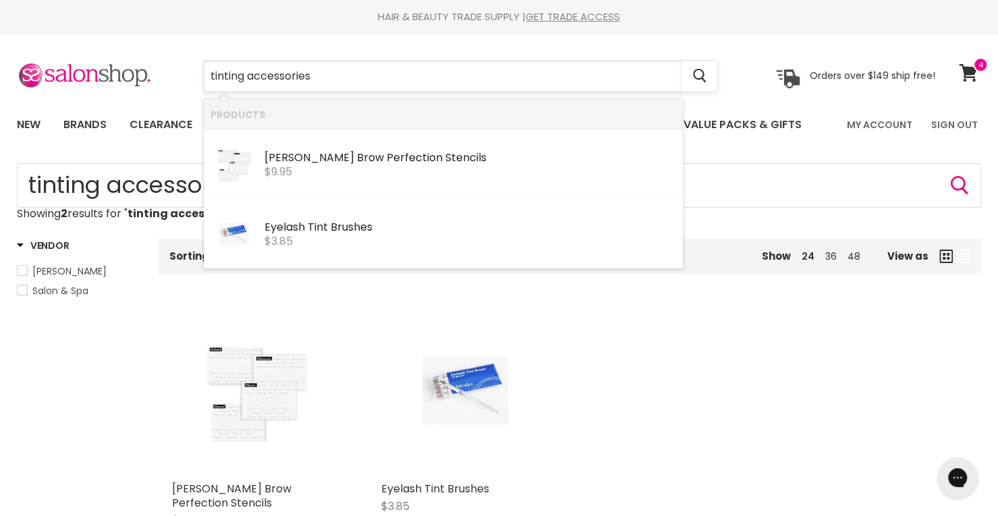
drag, startPoint x: 350, startPoint y: 75, endPoint x: 269, endPoint y: 63, distance: 81.8
click at [278, 66] on input "tinting accessories" at bounding box center [443, 76] width 478 height 31
click at [308, 74] on input "tinting accessories" at bounding box center [443, 76] width 478 height 31
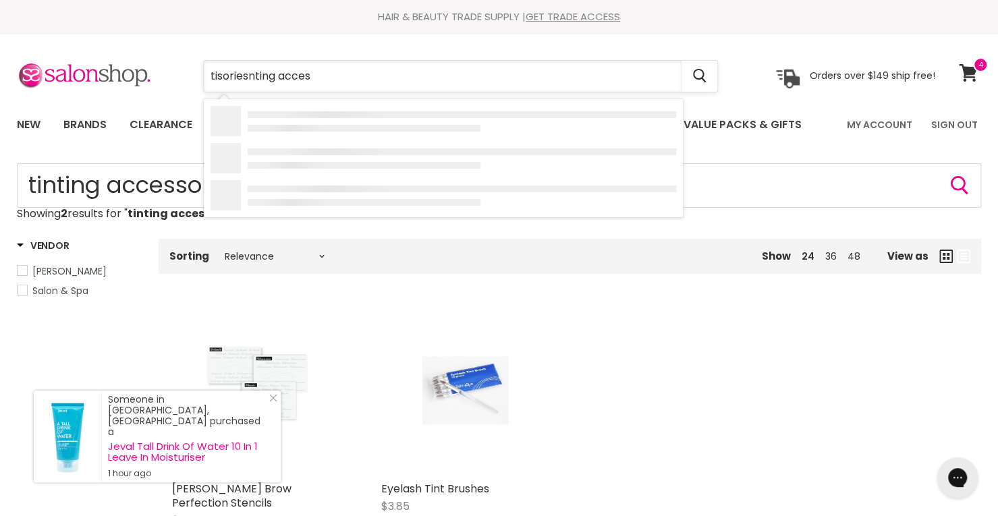
click at [314, 76] on input "tisoriesnting acces" at bounding box center [443, 76] width 478 height 31
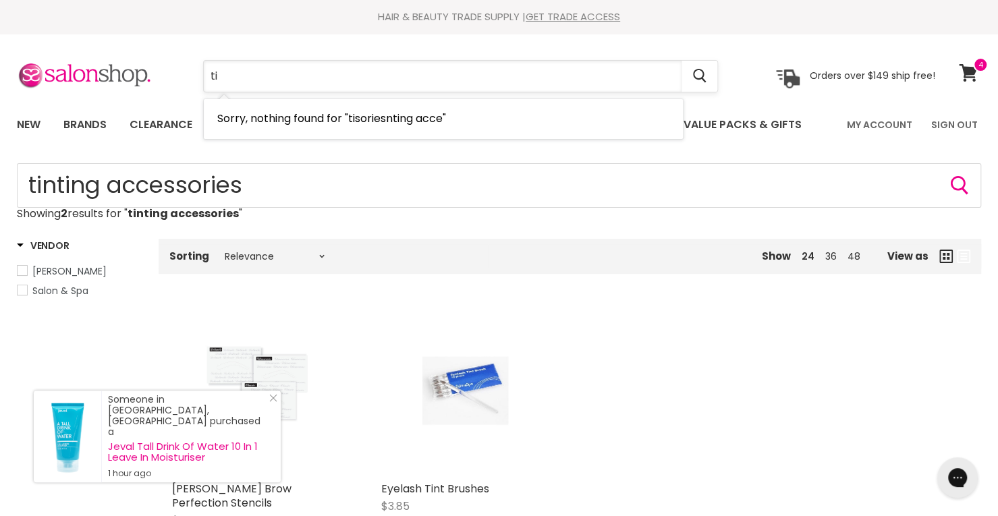
type input "t"
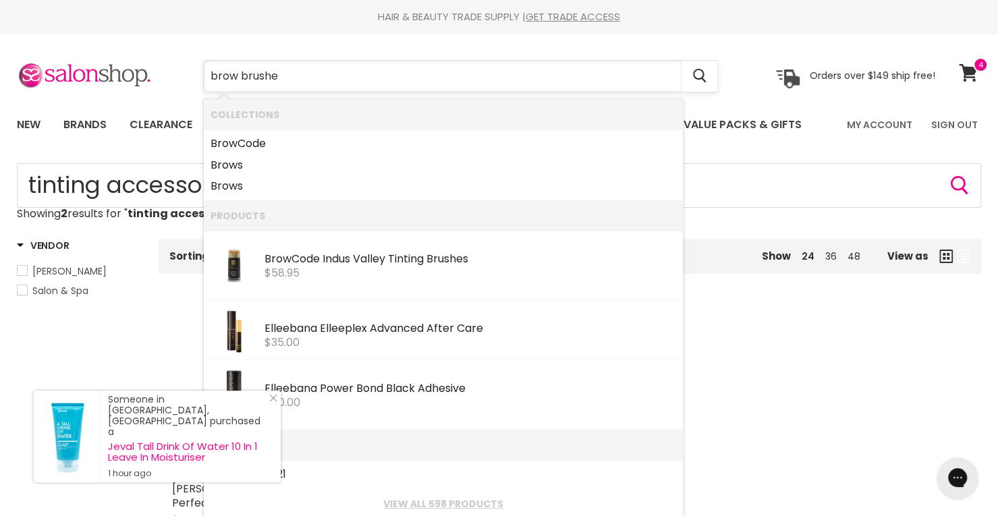
type input "brow brushes"
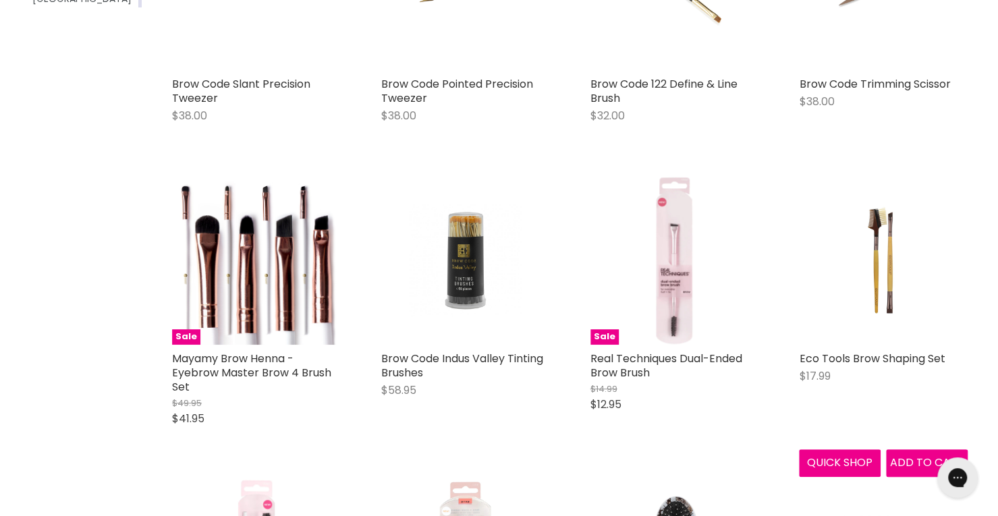
scroll to position [202, 0]
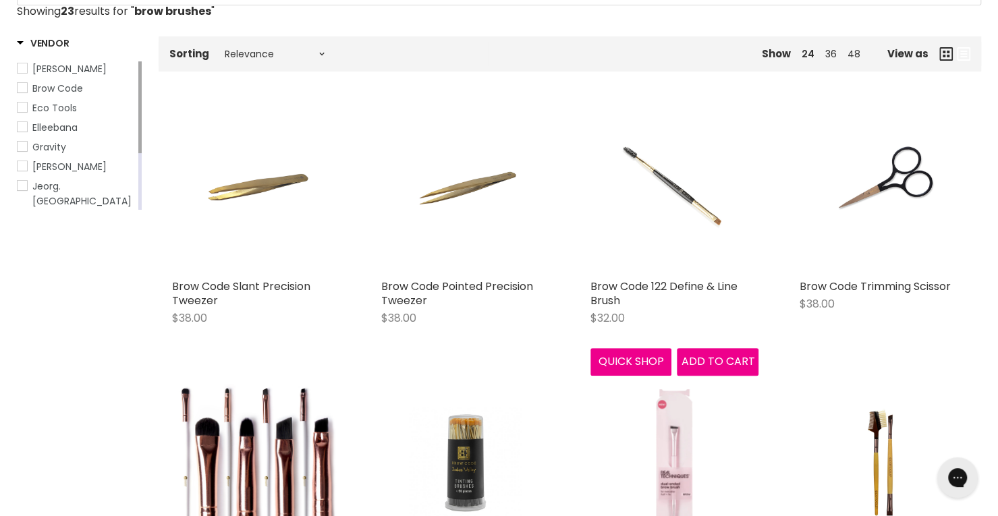
click at [683, 194] on img "Main content" at bounding box center [674, 188] width 113 height 169
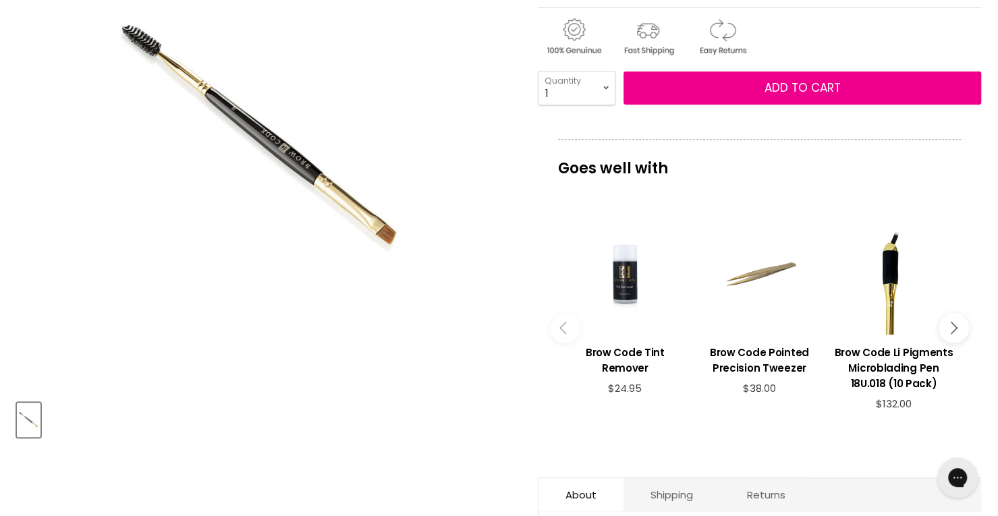
scroll to position [202, 0]
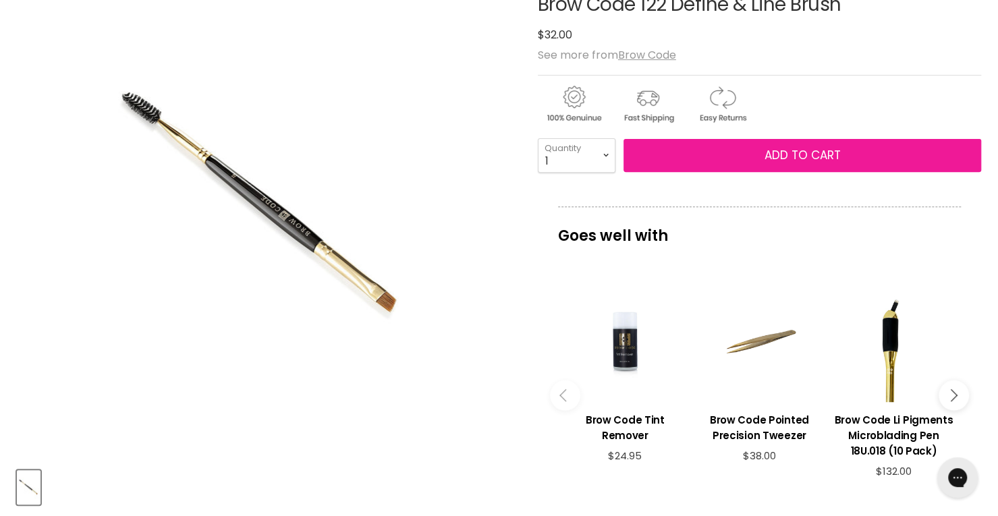
click at [736, 152] on button "Add to cart" at bounding box center [802, 156] width 358 height 34
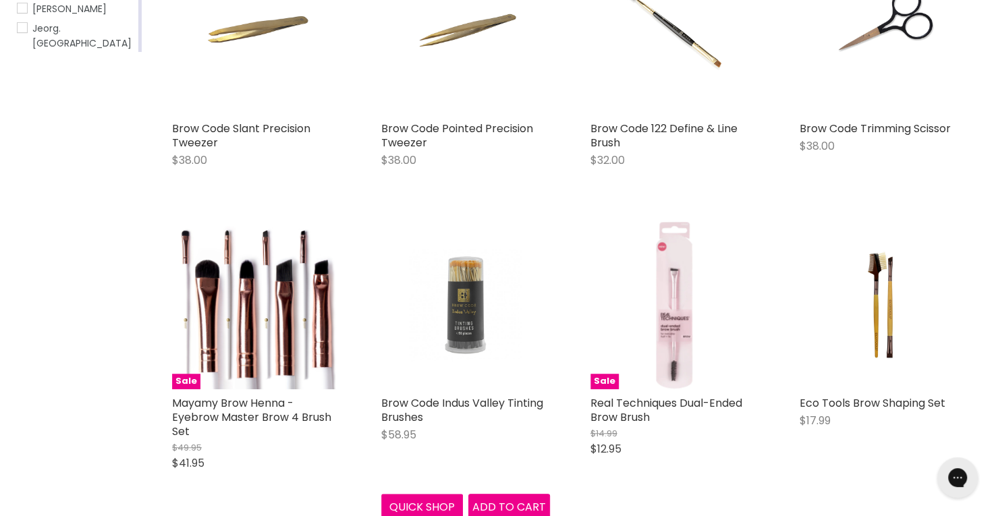
click at [463, 298] on img "Main content" at bounding box center [465, 305] width 113 height 169
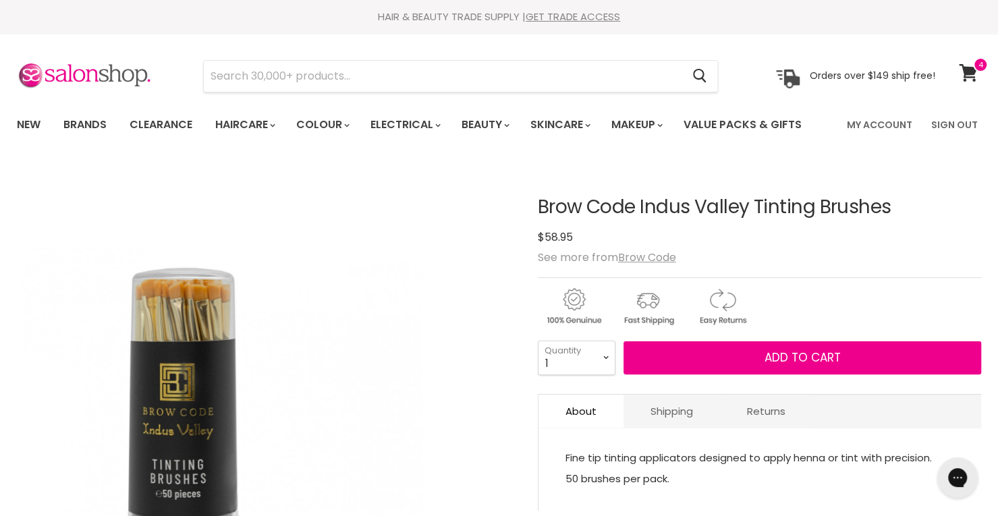
scroll to position [135, 0]
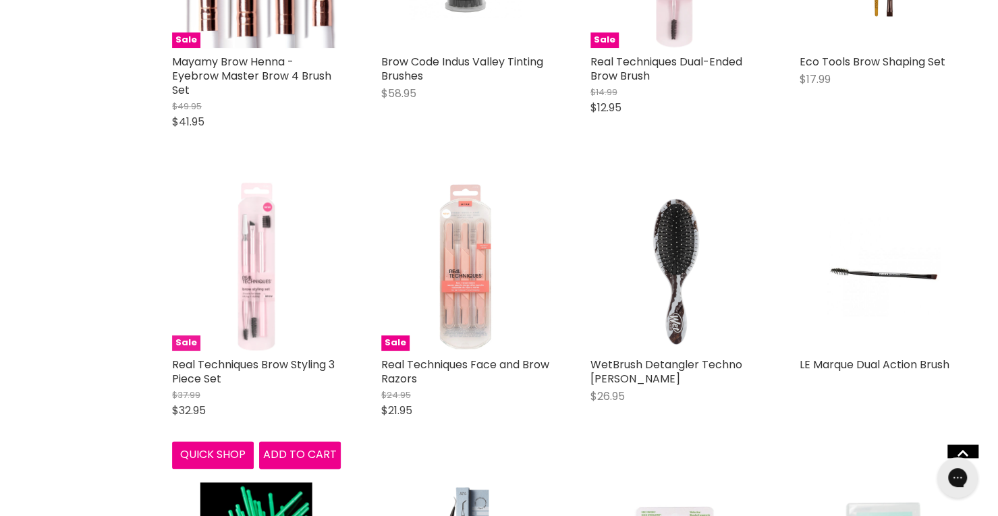
click at [255, 277] on img "Main content" at bounding box center [256, 266] width 169 height 169
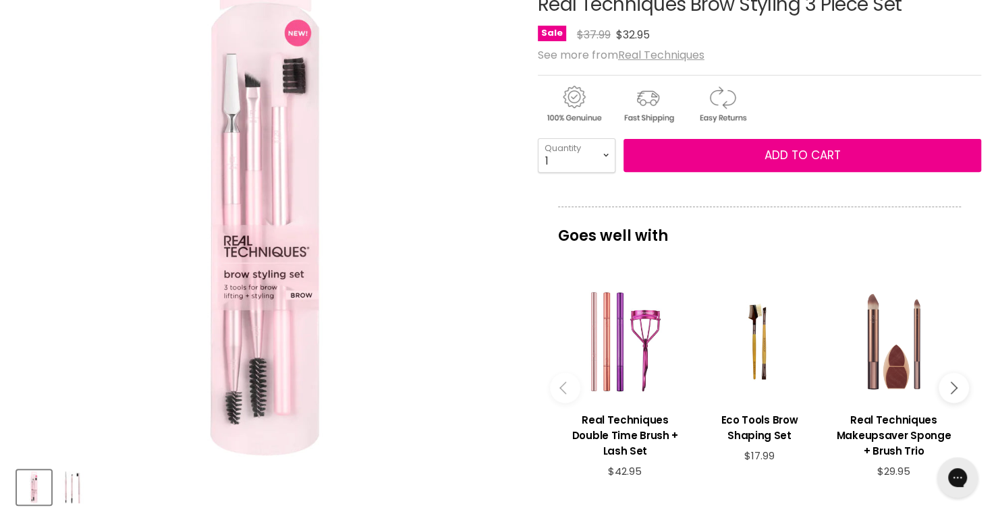
scroll to position [337, 0]
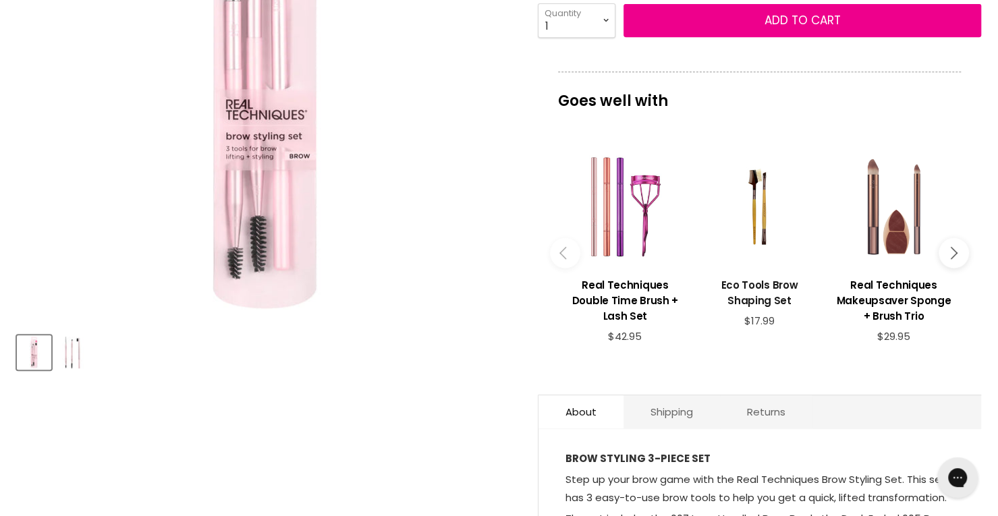
click at [738, 284] on h3 "Eco Tools Brow Shaping Set" at bounding box center [759, 292] width 121 height 31
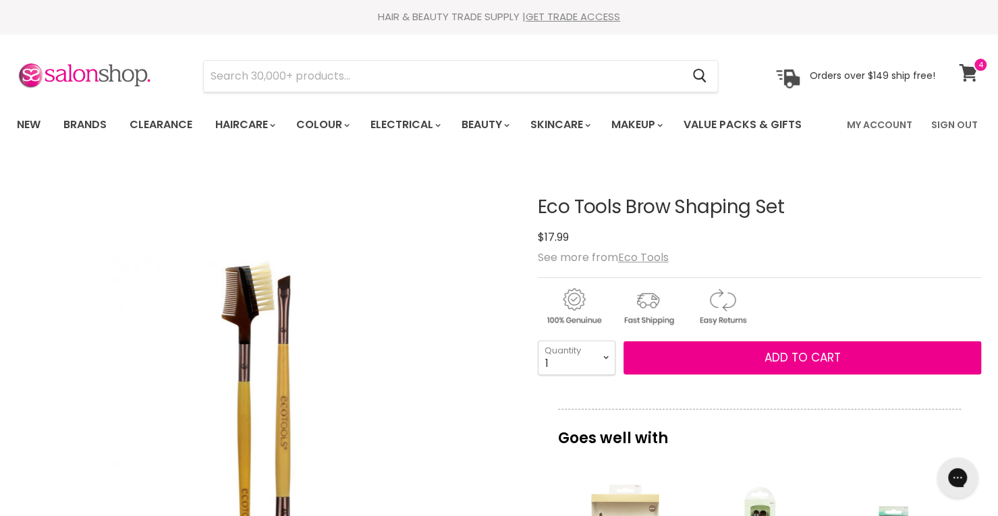
click at [964, 71] on icon at bounding box center [968, 73] width 18 height 18
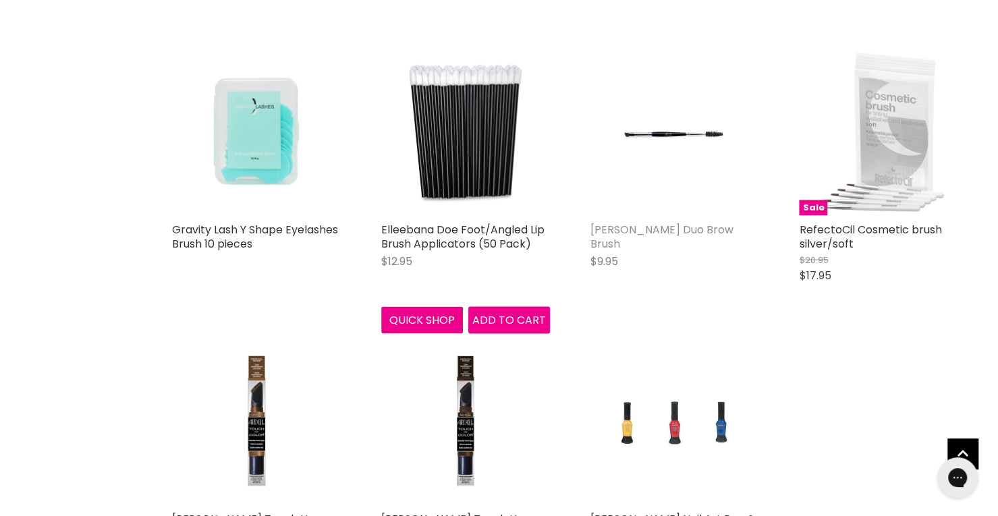
scroll to position [1417, 0]
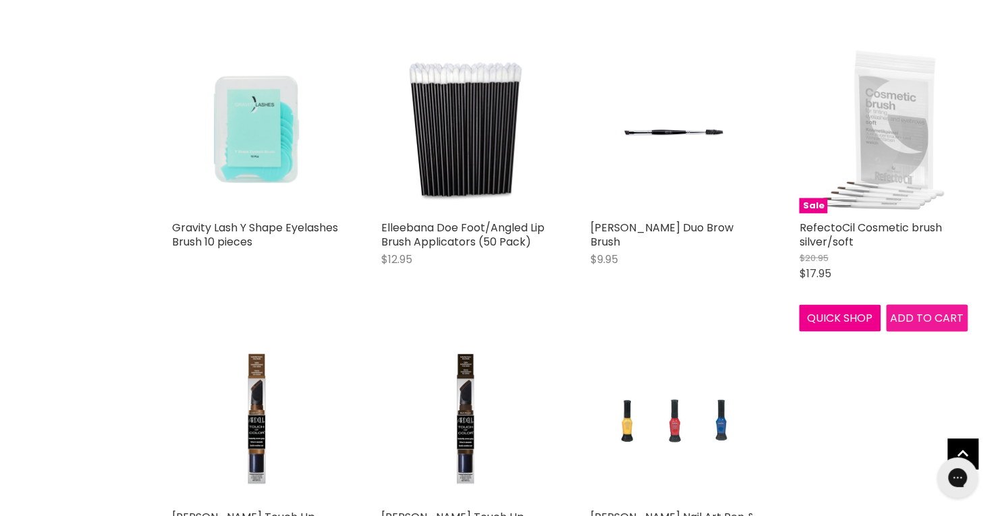
click at [938, 320] on span "Add to cart" at bounding box center [927, 318] width 74 height 16
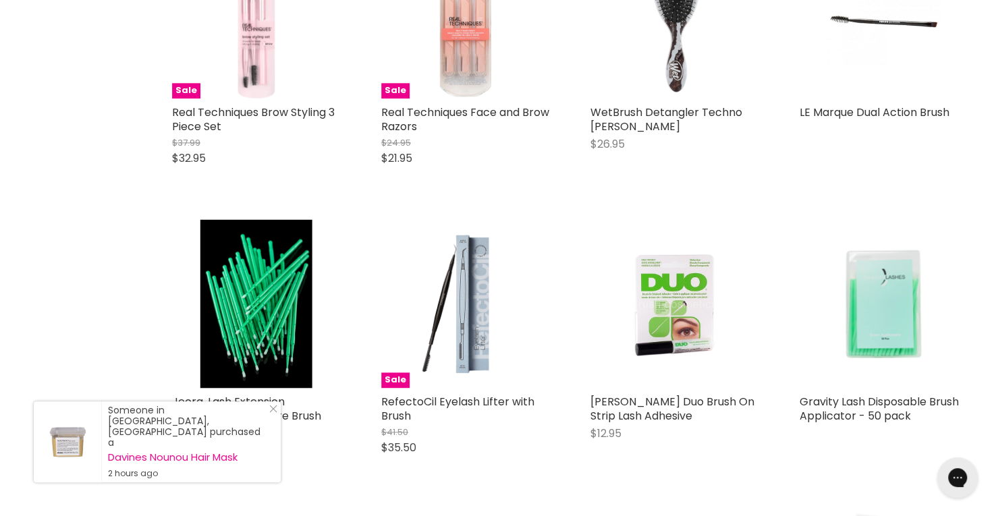
scroll to position [1147, 0]
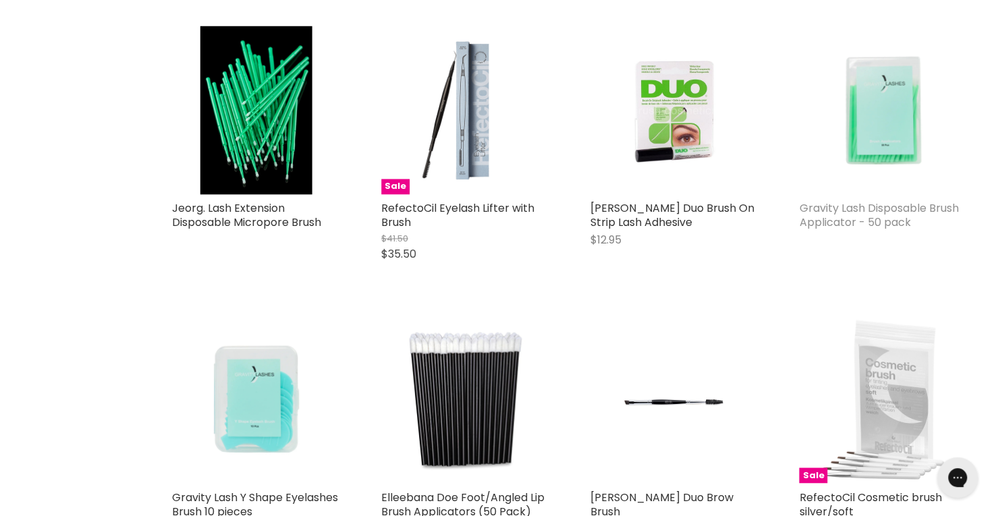
click at [883, 209] on link "Gravity Lash Disposable Brush Applicator - 50 pack" at bounding box center [878, 215] width 159 height 30
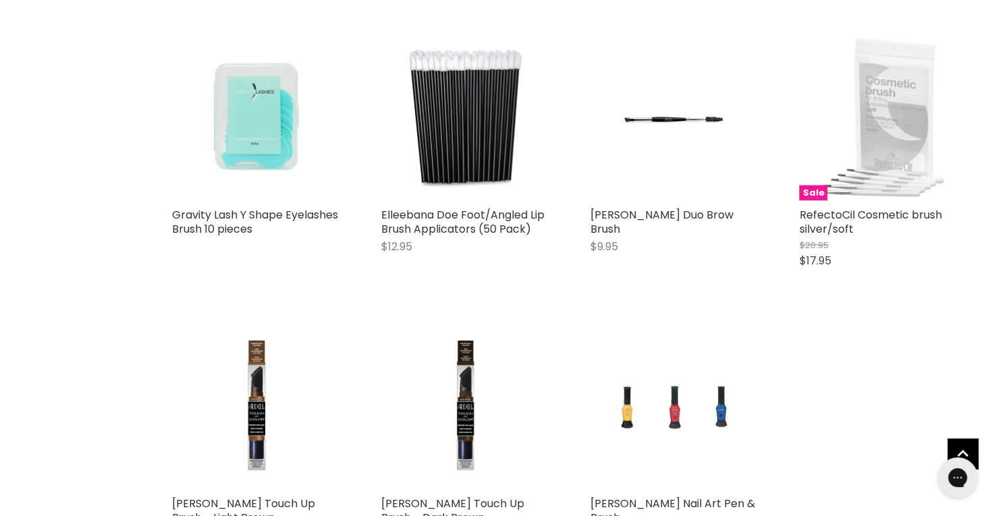
scroll to position [1431, 0]
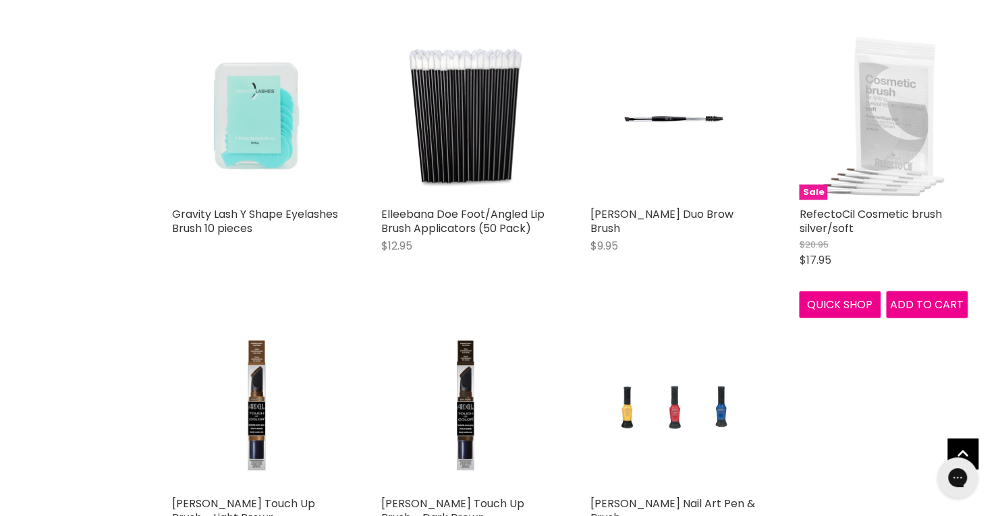
click at [886, 178] on img "Main content" at bounding box center [883, 115] width 169 height 169
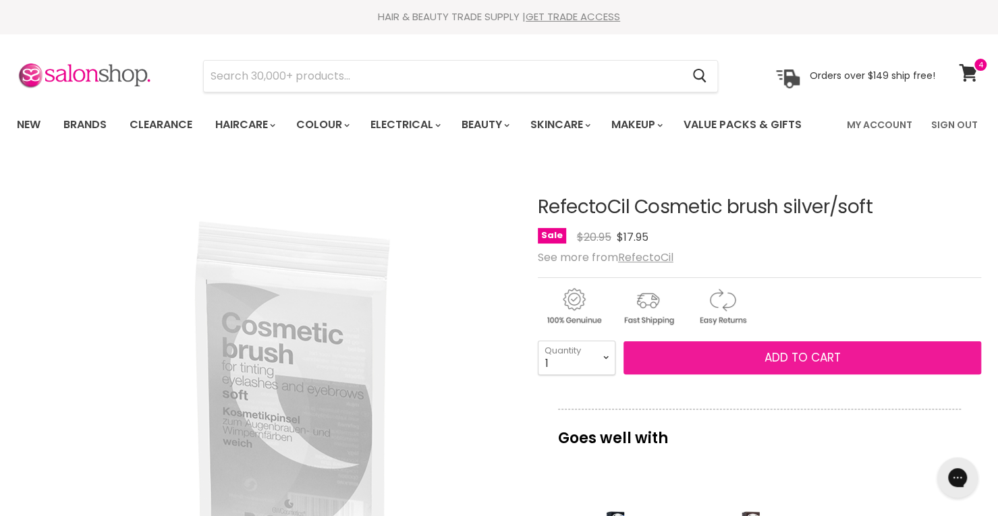
click at [733, 354] on button "Add to cart" at bounding box center [802, 358] width 358 height 34
click at [776, 356] on span "Add to cart" at bounding box center [802, 358] width 76 height 16
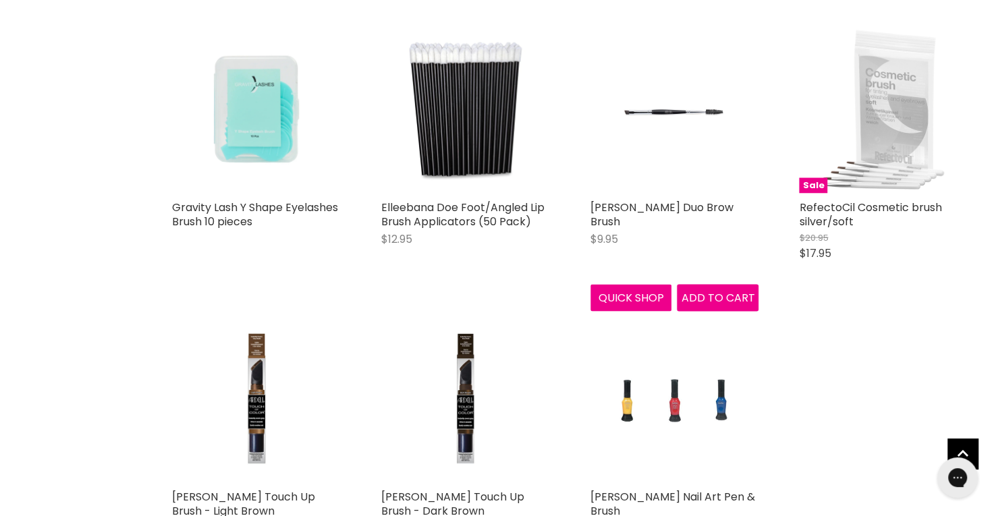
click at [666, 115] on img "Main content" at bounding box center [674, 108] width 113 height 169
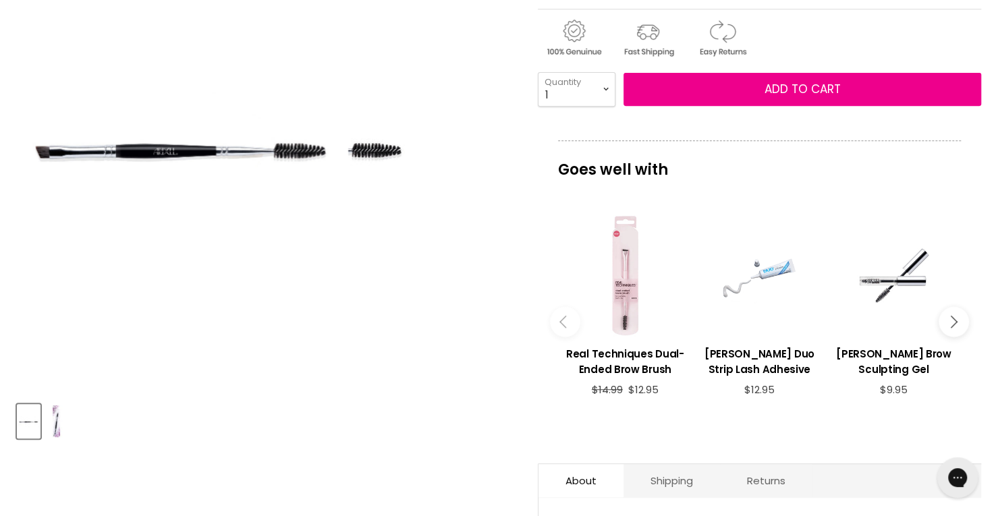
scroll to position [270, 0]
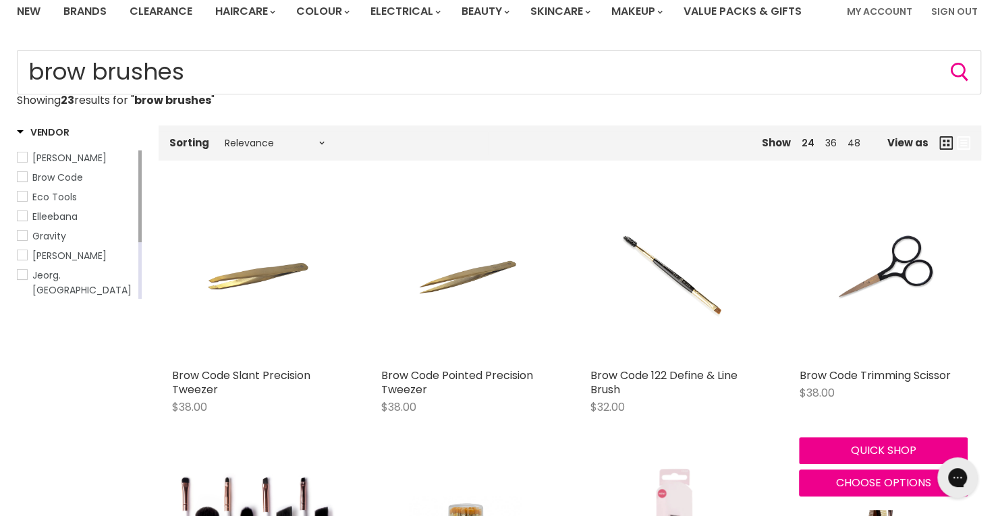
scroll to position [202, 0]
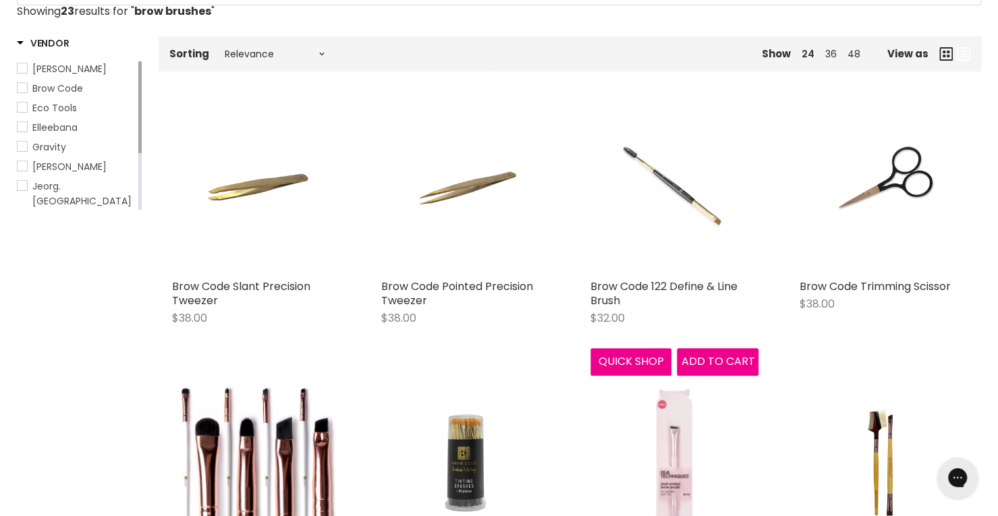
click at [707, 204] on img "Main content" at bounding box center [674, 188] width 113 height 169
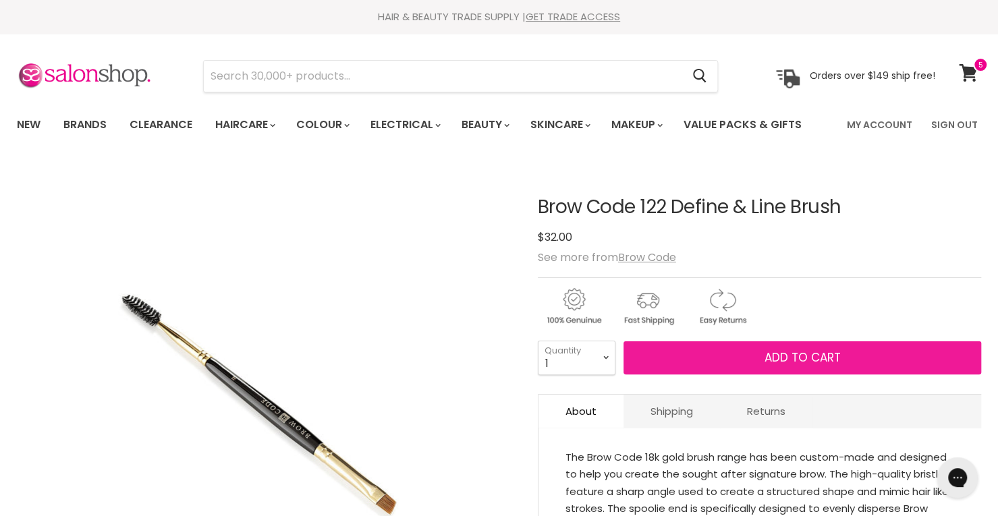
click at [810, 361] on span "Add to cart" at bounding box center [802, 358] width 76 height 16
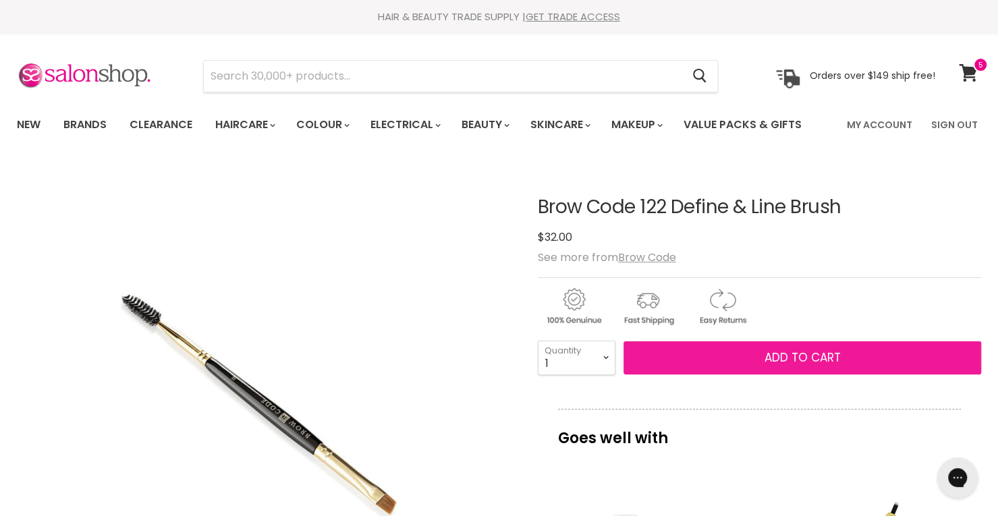
click at [785, 356] on span "Add to cart" at bounding box center [802, 358] width 76 height 16
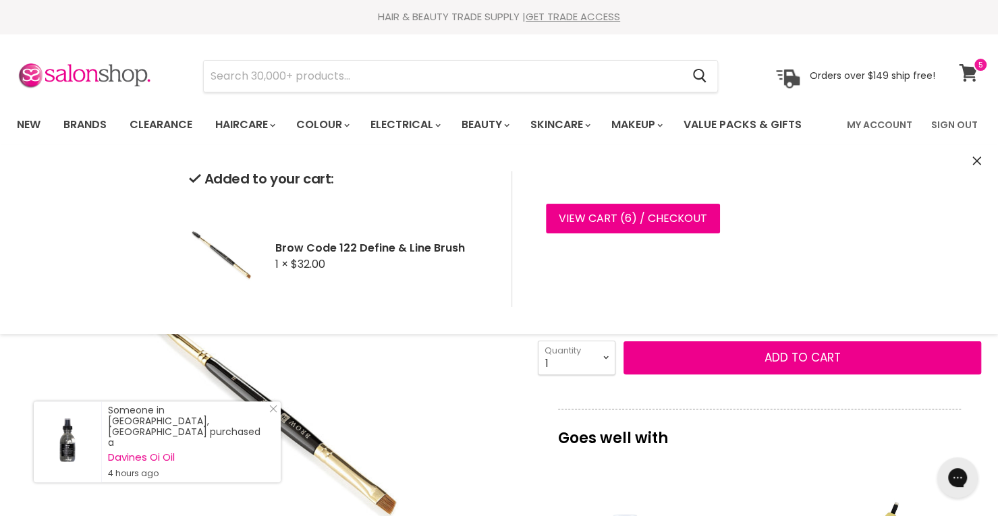
click at [968, 70] on icon at bounding box center [968, 73] width 18 height 18
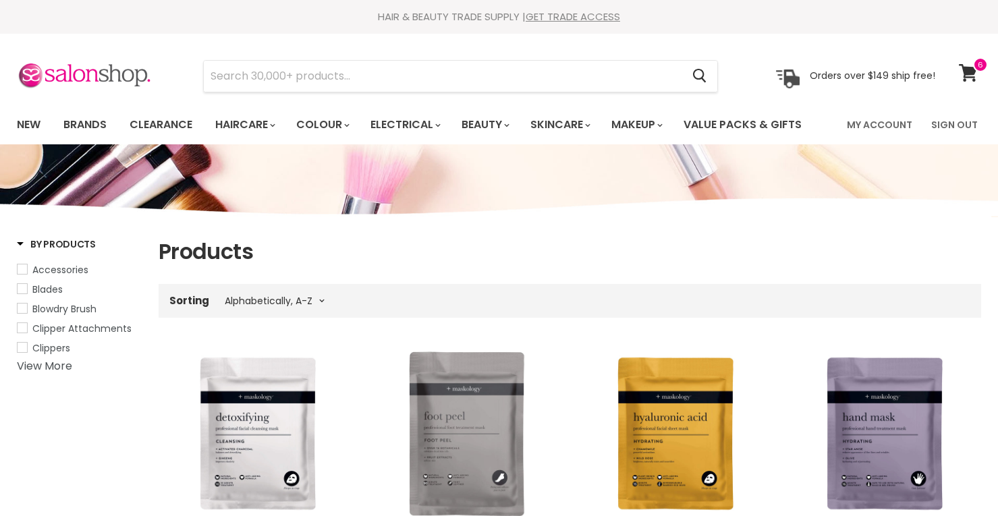
select select "title-ascending"
click at [962, 71] on icon at bounding box center [968, 73] width 19 height 18
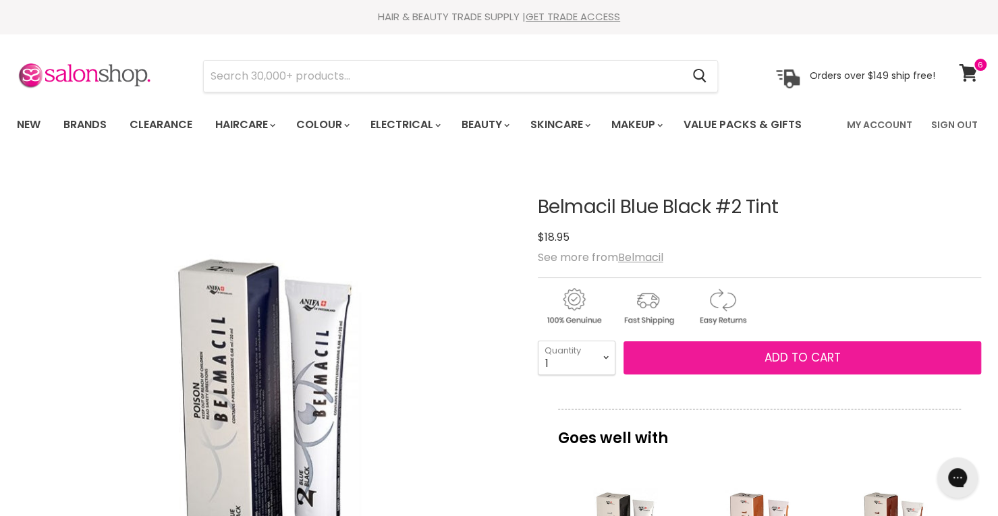
click at [721, 355] on button "Add to cart" at bounding box center [802, 358] width 358 height 34
click at [798, 354] on span "Add to cart" at bounding box center [802, 358] width 76 height 16
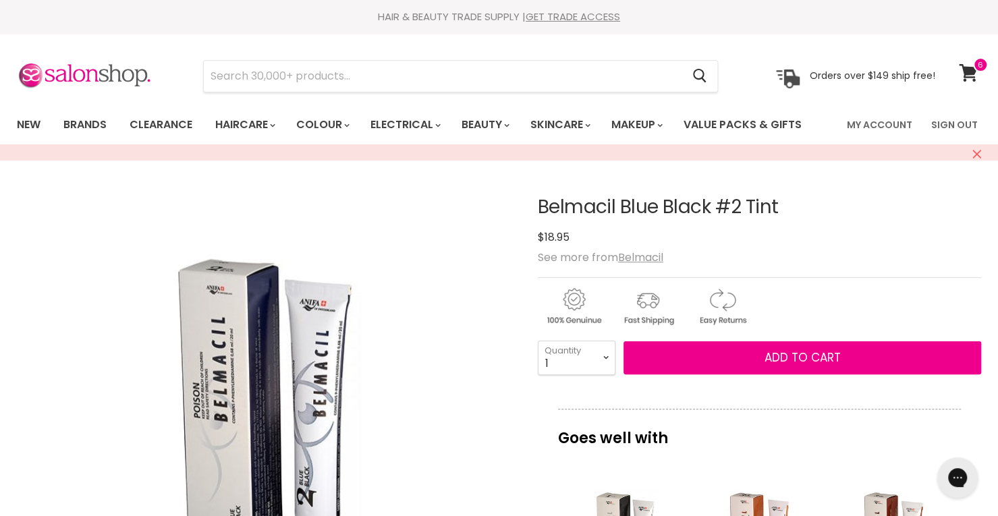
click at [976, 148] on button "Close" at bounding box center [976, 155] width 9 height 14
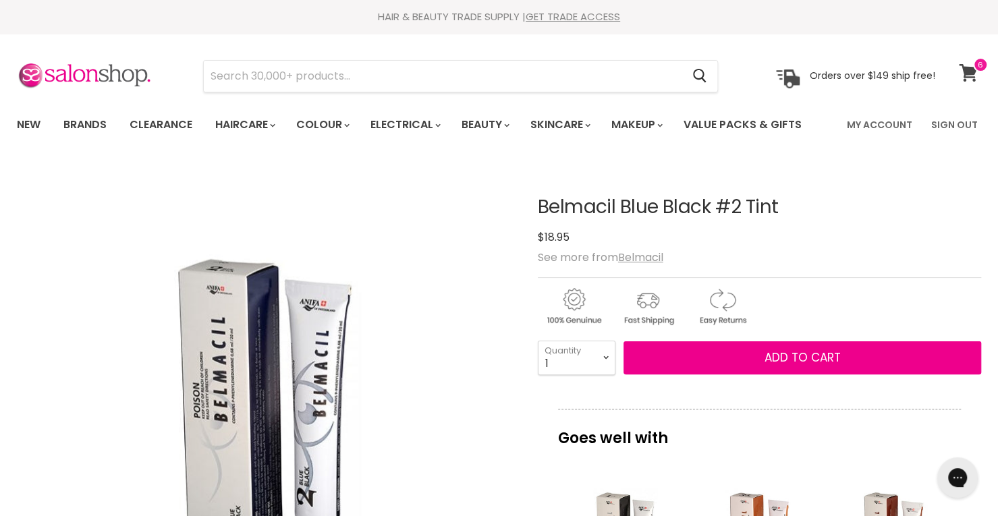
click at [967, 75] on icon at bounding box center [968, 73] width 18 height 18
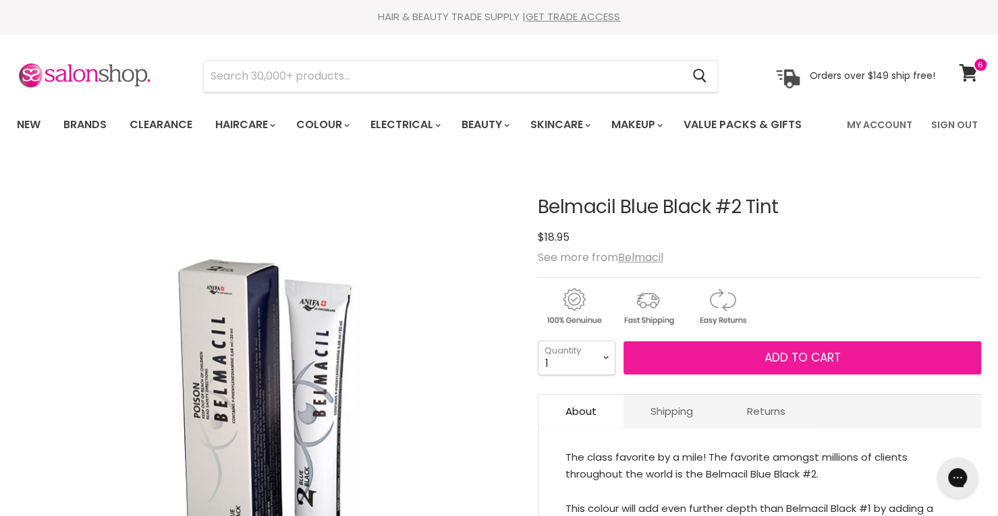
click at [695, 348] on button "Add to cart" at bounding box center [802, 358] width 358 height 34
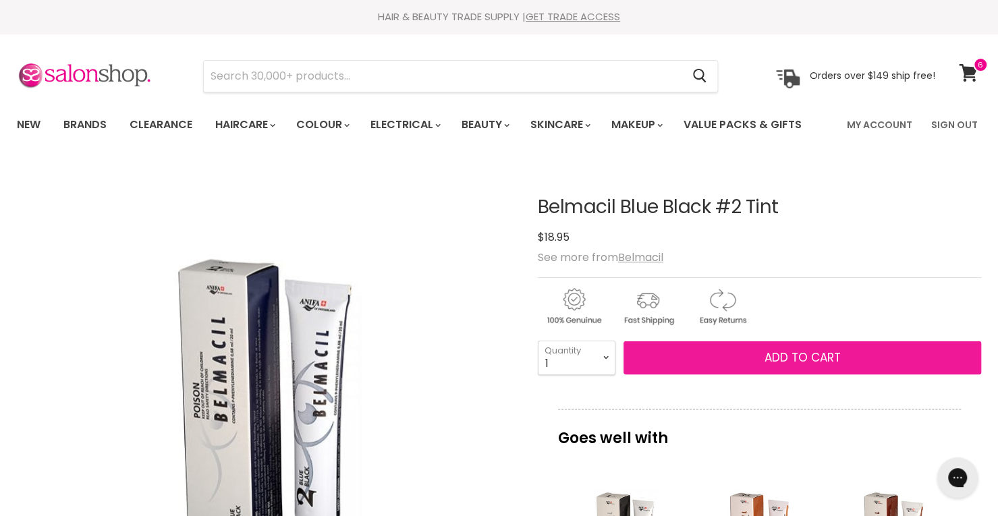
click at [704, 358] on button "Add to cart" at bounding box center [802, 358] width 358 height 34
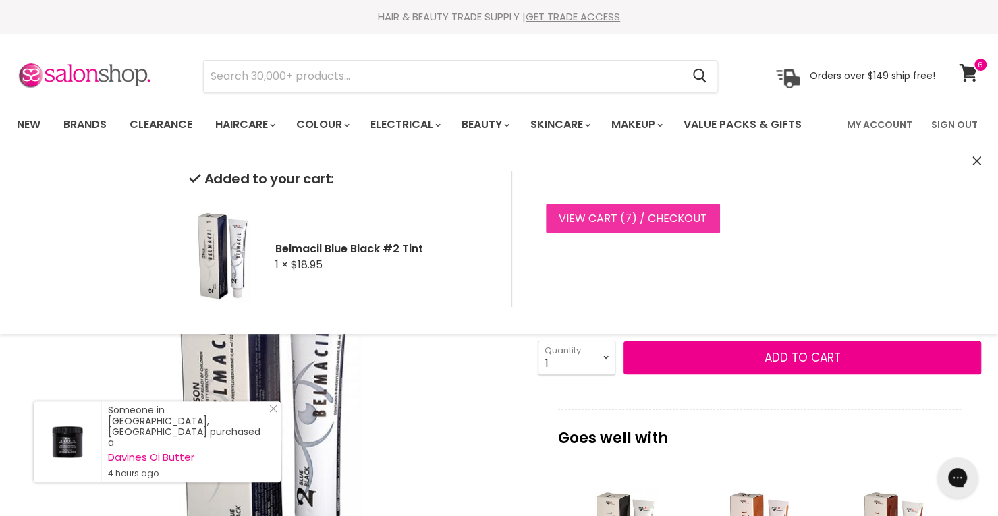
click at [671, 220] on link "View cart ( 7 ) / Checkout" at bounding box center [633, 219] width 174 height 30
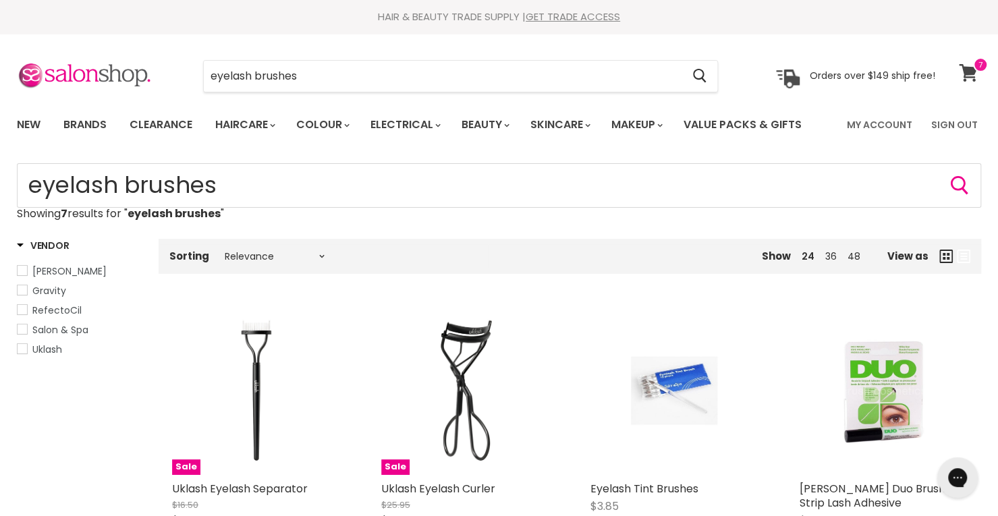
click at [974, 70] on span at bounding box center [980, 64] width 15 height 15
